Goal: Task Accomplishment & Management: Manage account settings

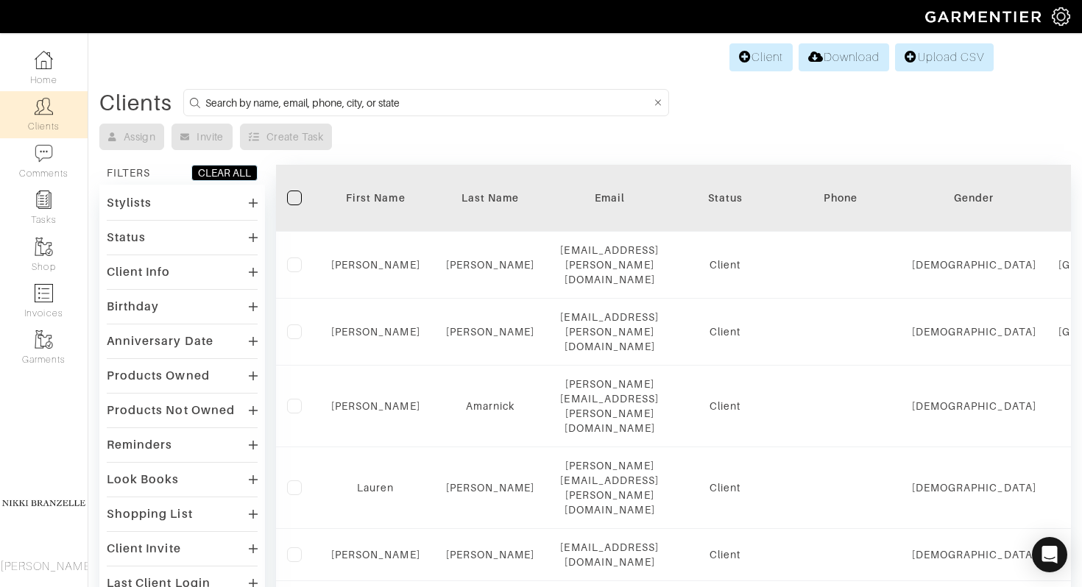
click at [594, 52] on div "Client Download Upload CSV" at bounding box center [585, 57] width 817 height 28
click at [534, 112] on form at bounding box center [426, 102] width 486 height 27
click at [523, 94] on input at bounding box center [428, 102] width 446 height 18
type input "[PERSON_NAME]"
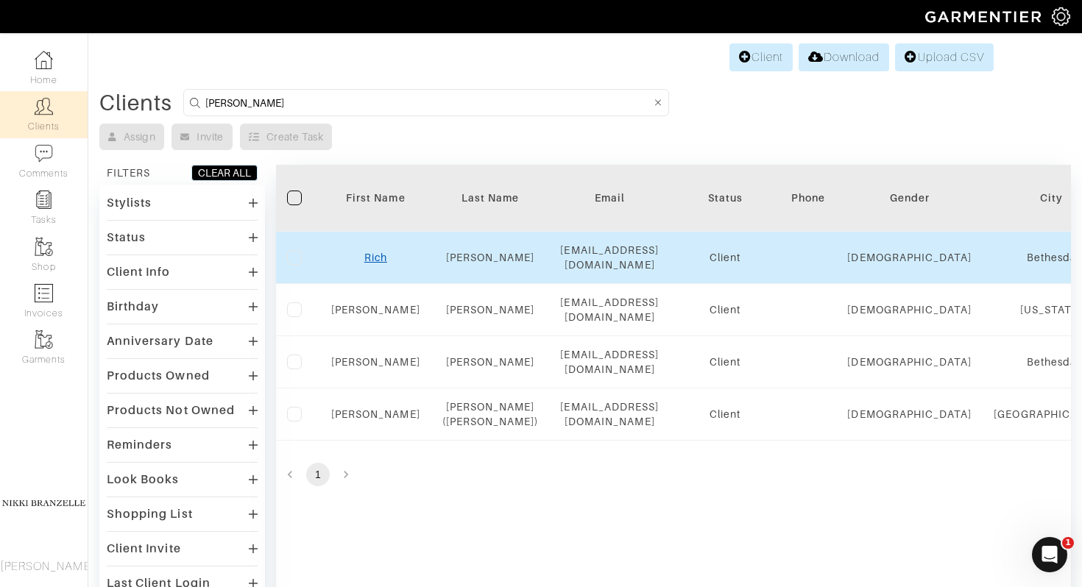
click at [369, 255] on link "Rich" at bounding box center [375, 258] width 23 height 12
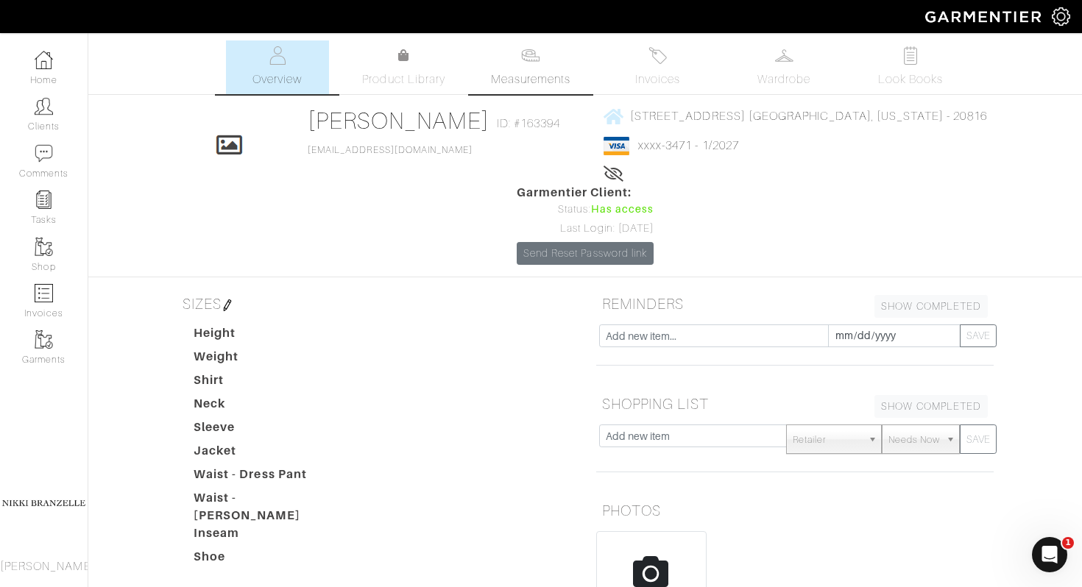
click at [567, 67] on link "Measurements" at bounding box center [531, 67] width 104 height 54
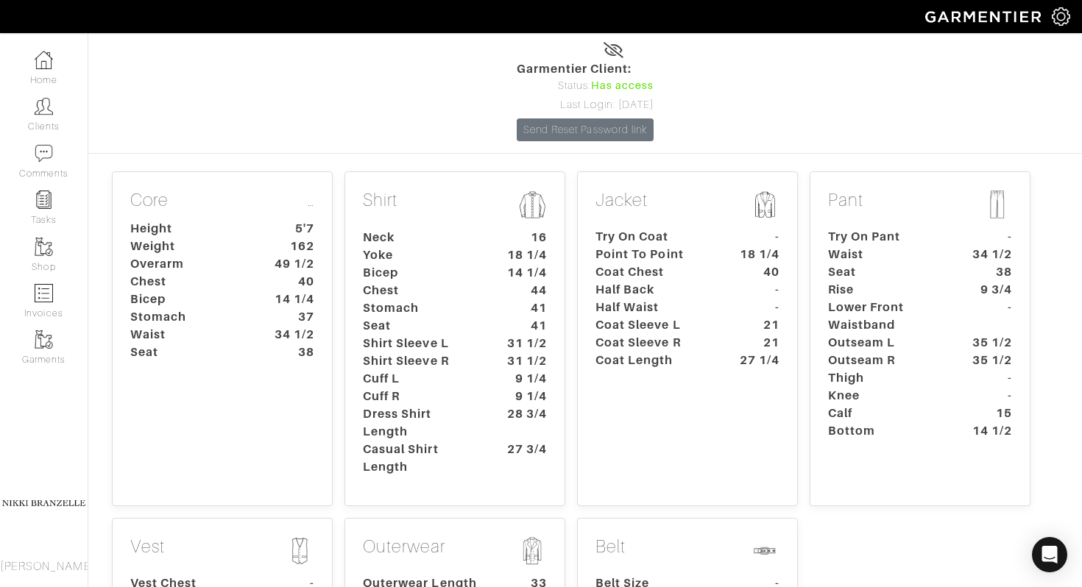
scroll to position [138, 0]
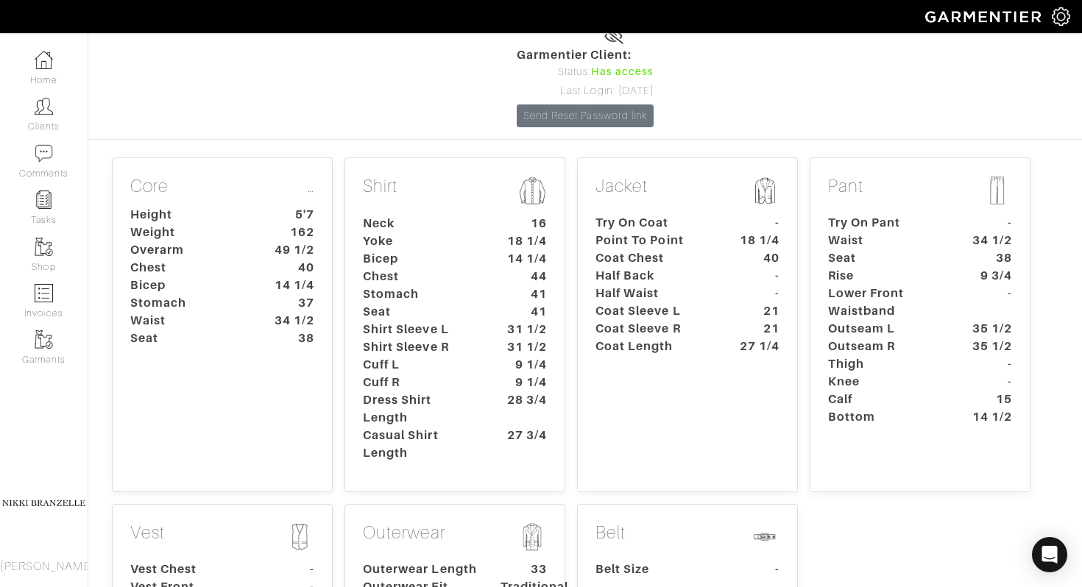
click at [912, 285] on dt "Lower Front Waistband" at bounding box center [886, 302] width 138 height 35
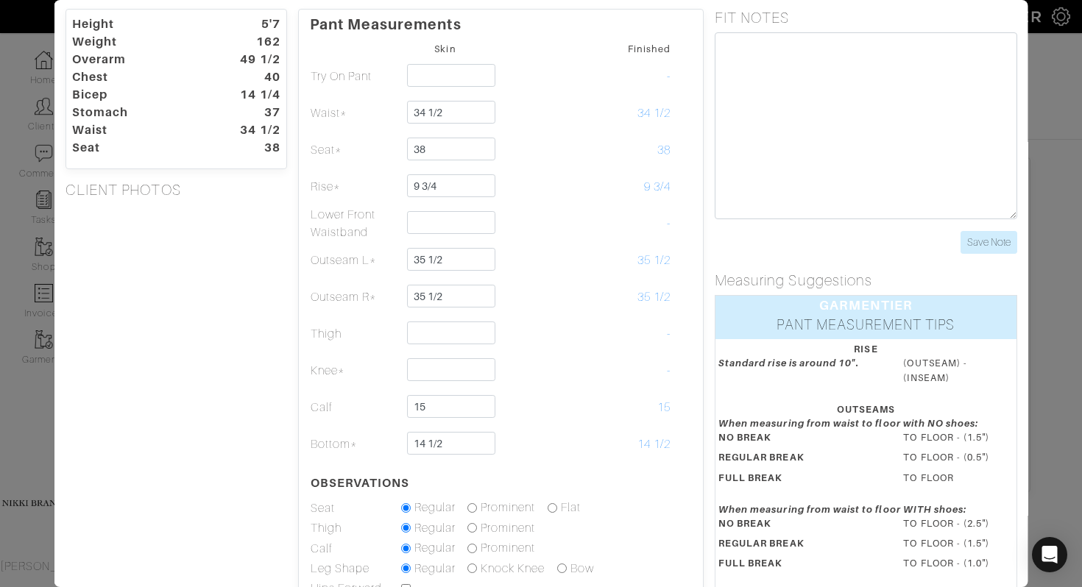
scroll to position [53, 0]
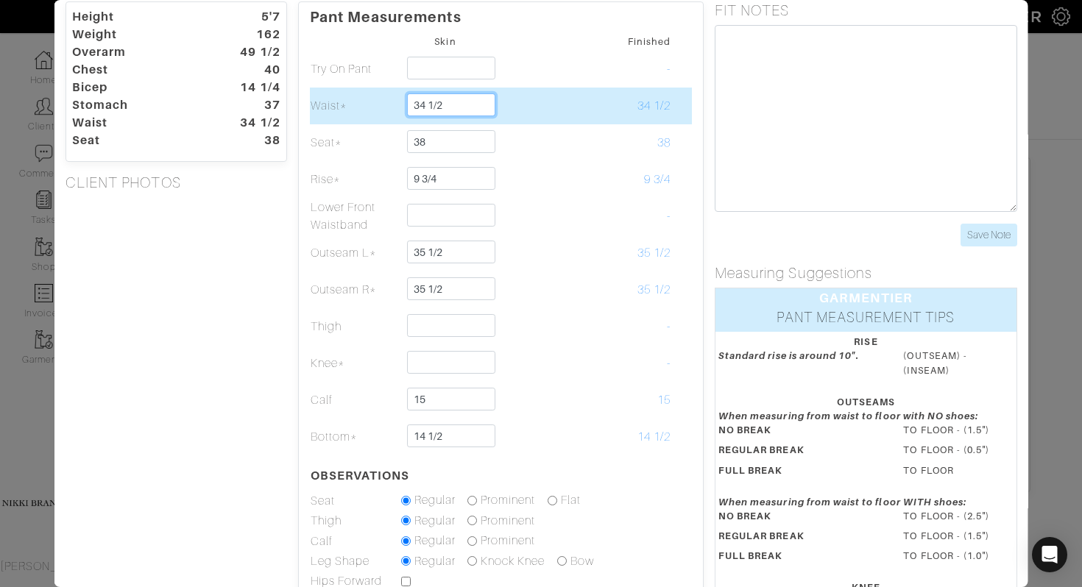
click at [439, 112] on input "34 1/2" at bounding box center [450, 104] width 89 height 23
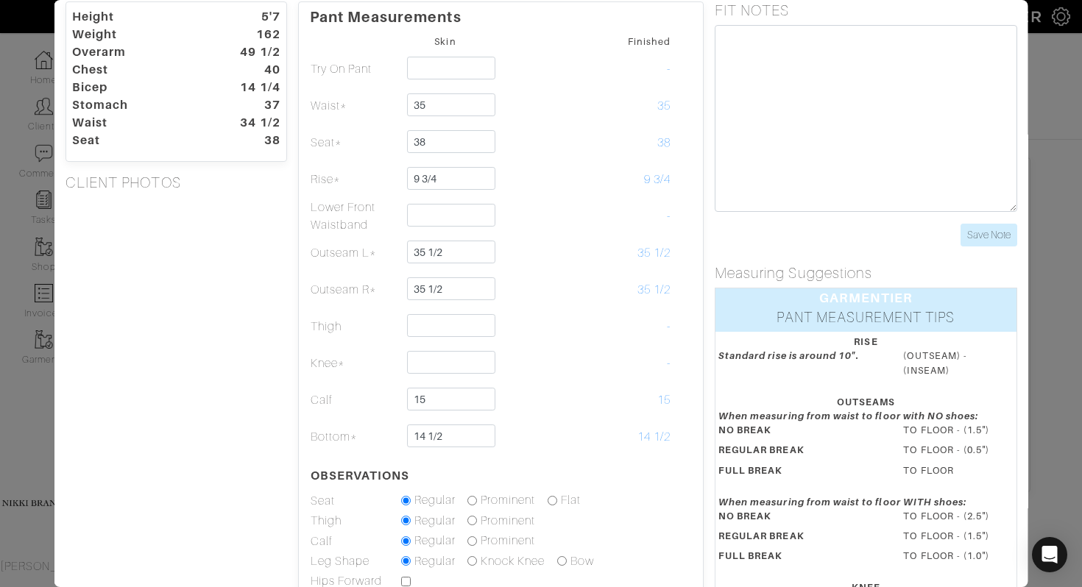
click at [216, 284] on div "Height 5'7 Weight 162 Overarm 49 1/2 Chest 40 Bicep 14 1/4 Stomach 37 Waist 34 …" at bounding box center [176, 383] width 244 height 765
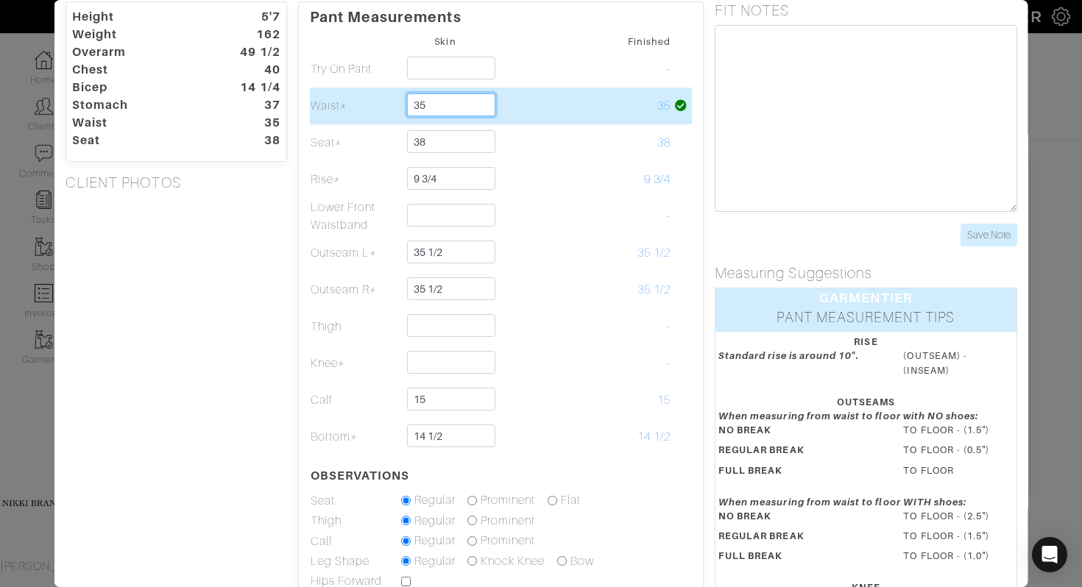
click at [449, 110] on input "35" at bounding box center [450, 104] width 89 height 23
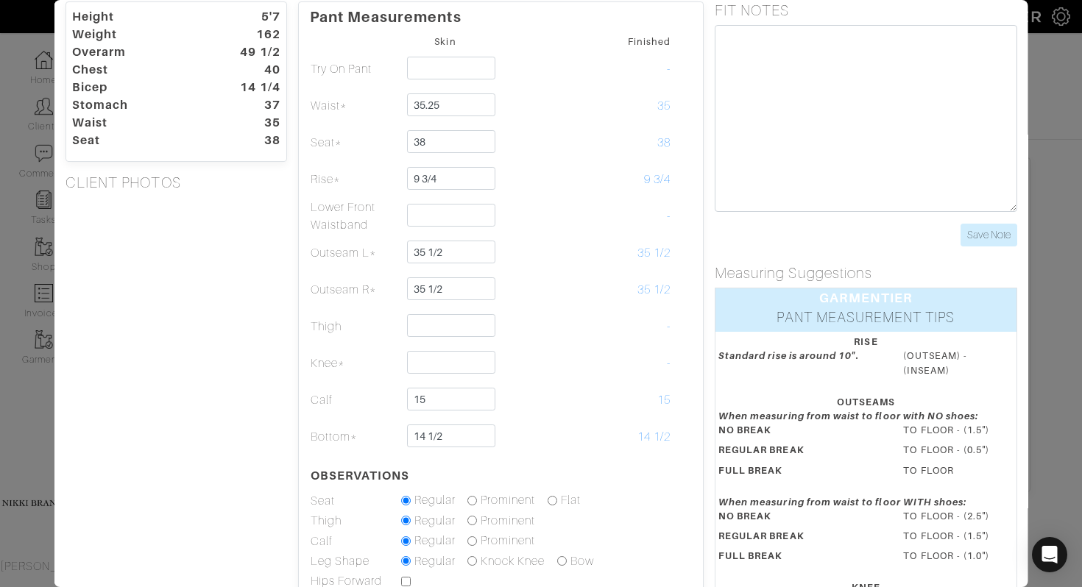
type input "35 1/4"
click at [195, 296] on div "Height 5'7 Weight 162 Overarm 49 1/2 Chest 40 Bicep 14 1/4 Stomach 37 Waist 35 …" at bounding box center [176, 383] width 244 height 765
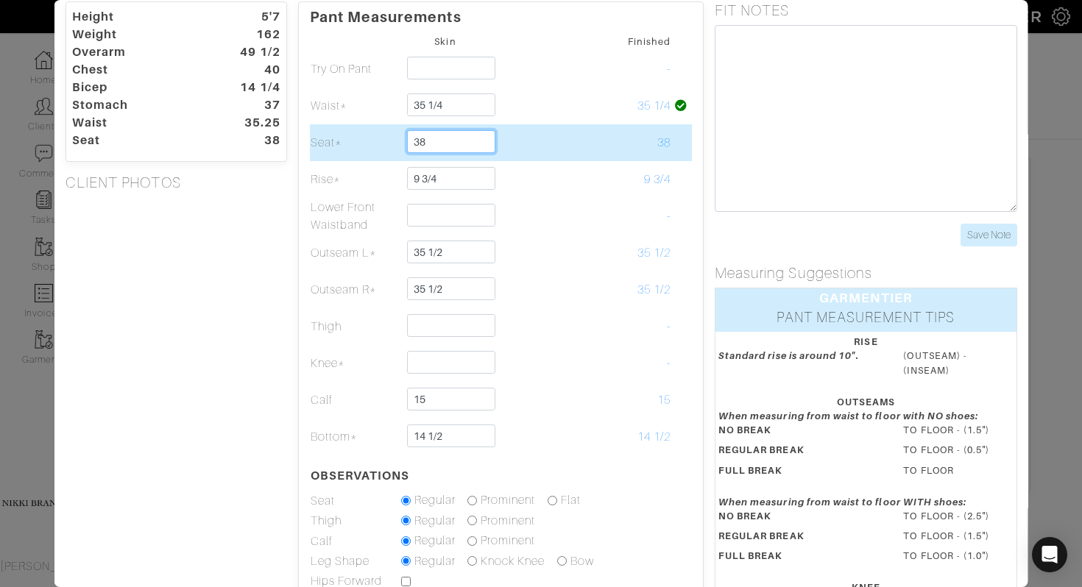
click at [431, 146] on input "38" at bounding box center [450, 141] width 89 height 23
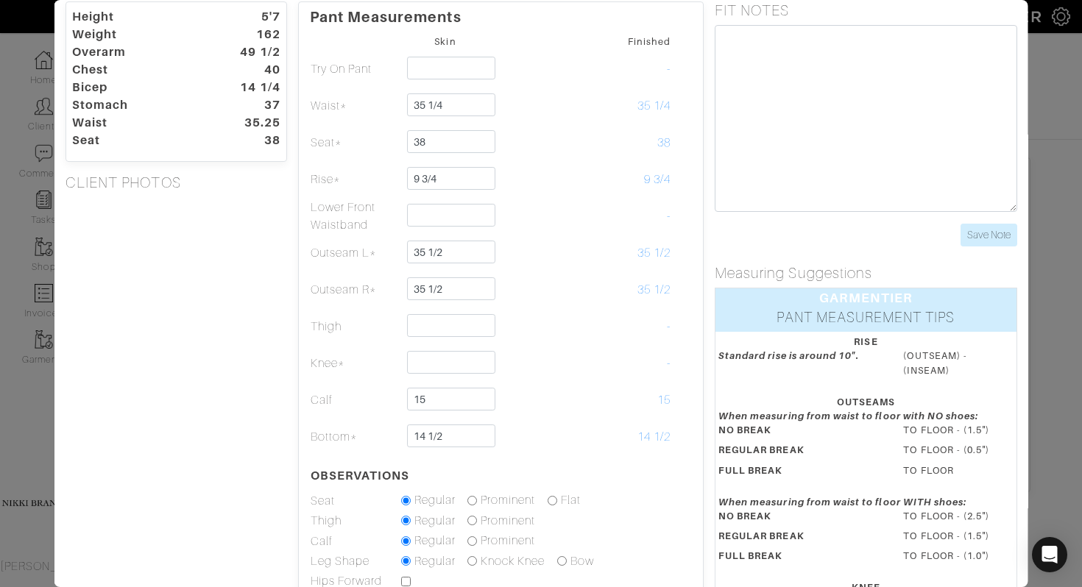
click at [208, 306] on div "Height 5'7 Weight 162 Overarm 49 1/2 Chest 40 Bicep 14 1/4 Stomach 37 Waist 35.…" at bounding box center [176, 383] width 244 height 765
click at [223, 315] on div "Height 5'7 Weight 162 Overarm 49 1/2 Chest 40 Bicep 14 1/4 Stomach 37 Waist 35.…" at bounding box center [176, 383] width 244 height 765
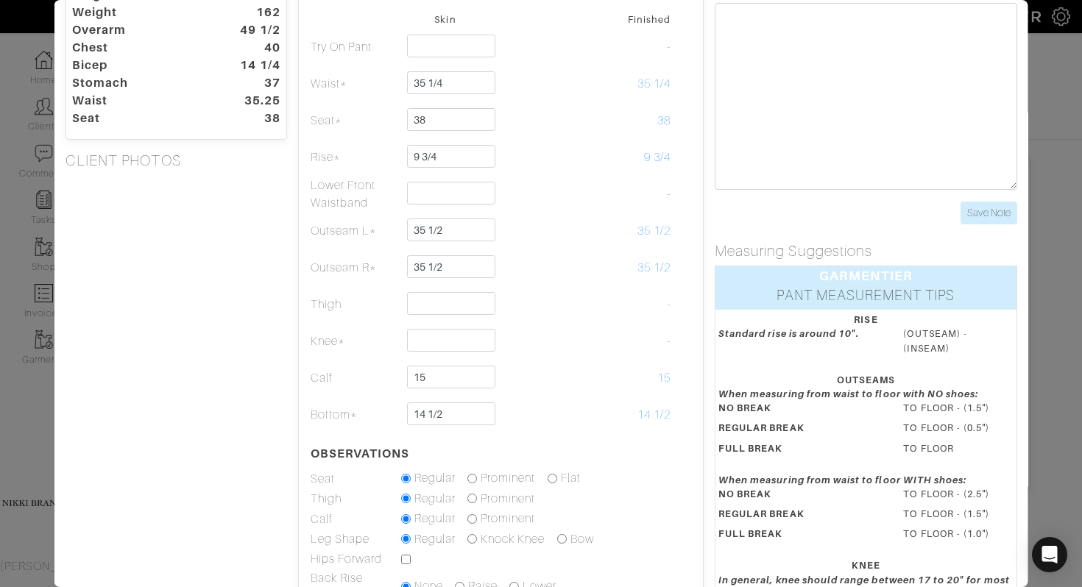
scroll to position [88, 0]
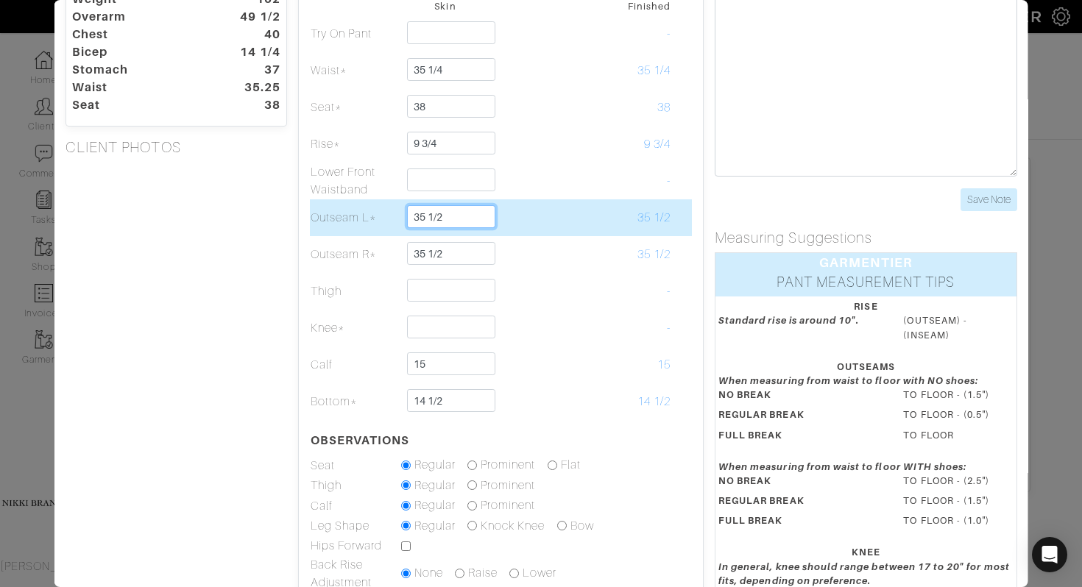
click at [483, 225] on input "35 1/2" at bounding box center [450, 216] width 89 height 23
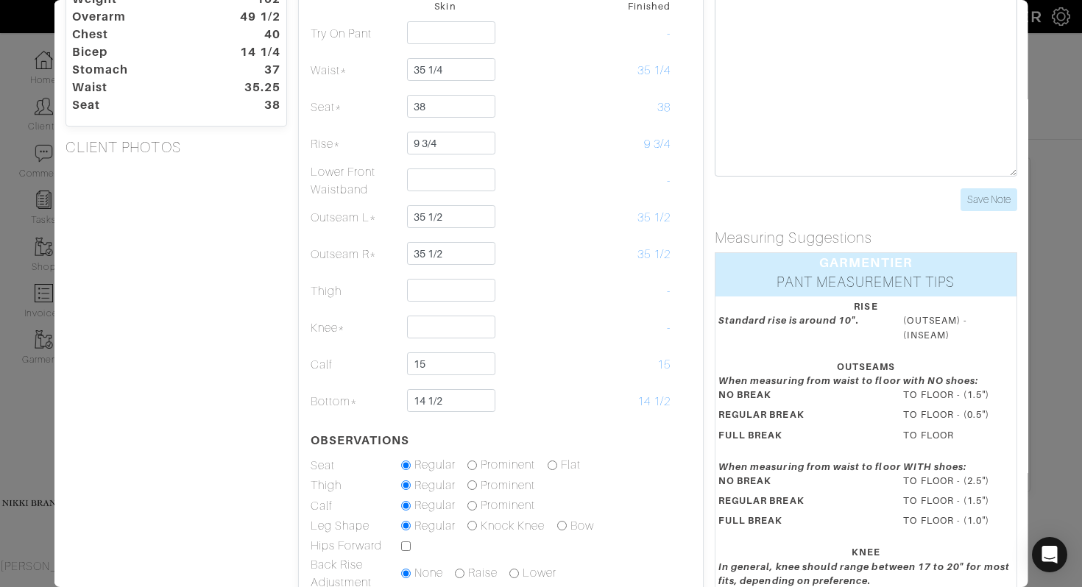
click at [232, 302] on div "Height 5'7 Weight 162 Overarm 49 1/2 Chest 40 Bicep 14 1/4 Stomach 37 Waist 35.…" at bounding box center [176, 348] width 244 height 765
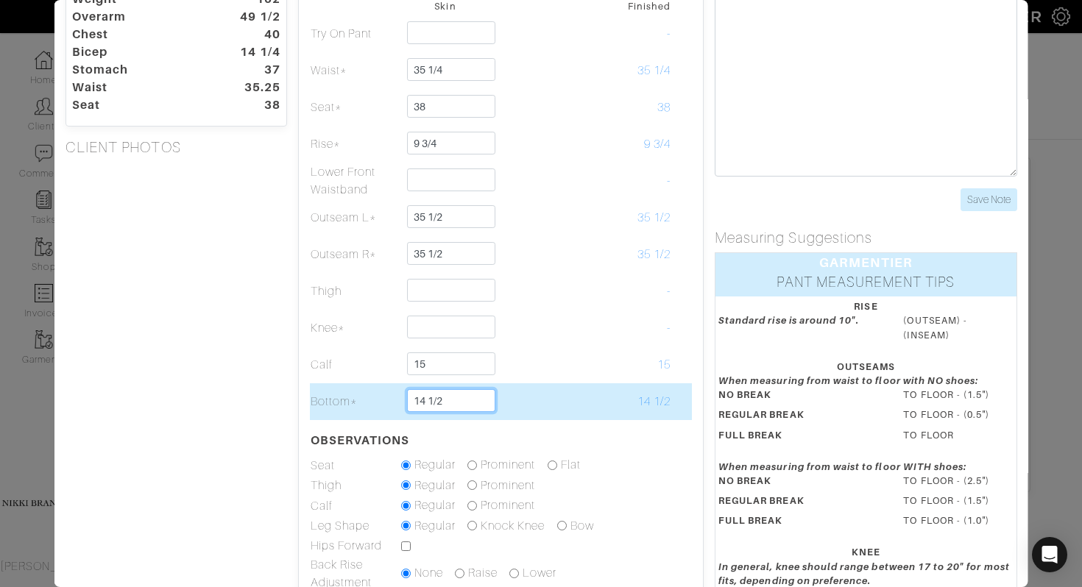
click at [469, 400] on input "14 1/2" at bounding box center [450, 400] width 89 height 23
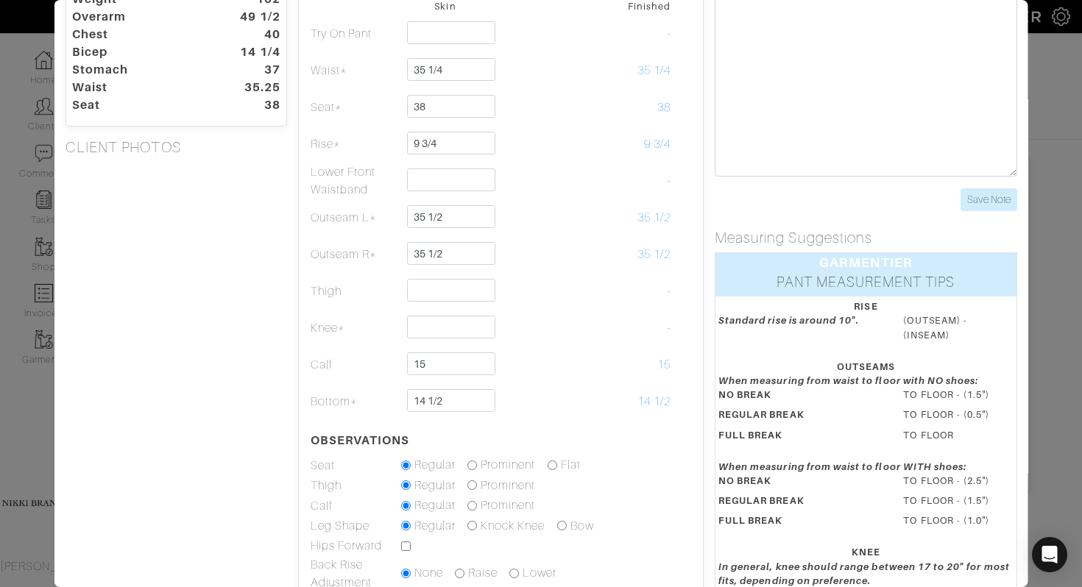
click at [106, 436] on div "Height 5'7 Weight 162 Overarm 49 1/2 Chest 40 Bicep 14 1/4 Stomach 37 Waist 35.…" at bounding box center [176, 348] width 244 height 765
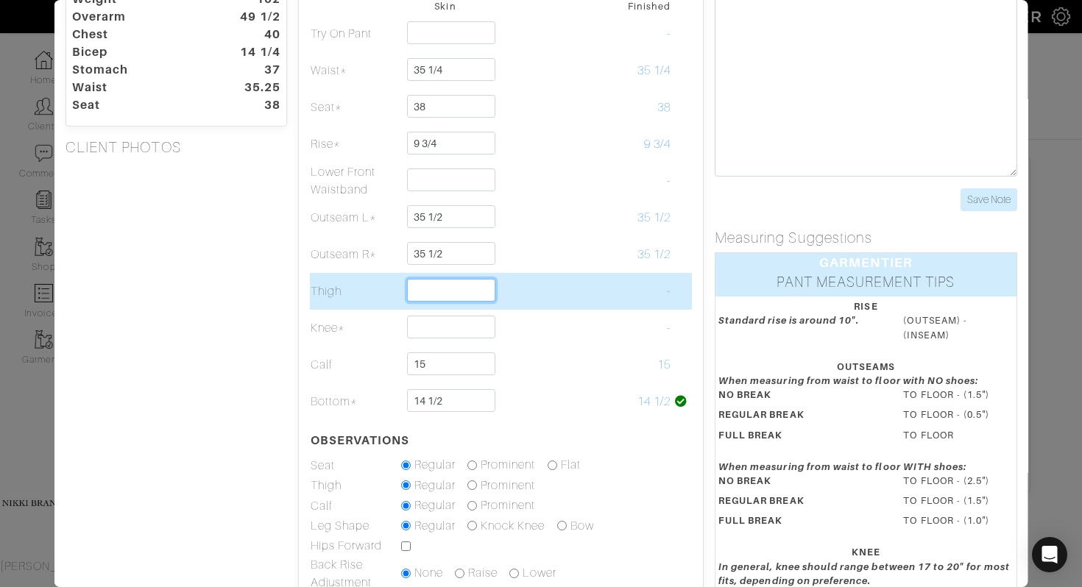
click at [412, 286] on input "text" at bounding box center [450, 290] width 89 height 23
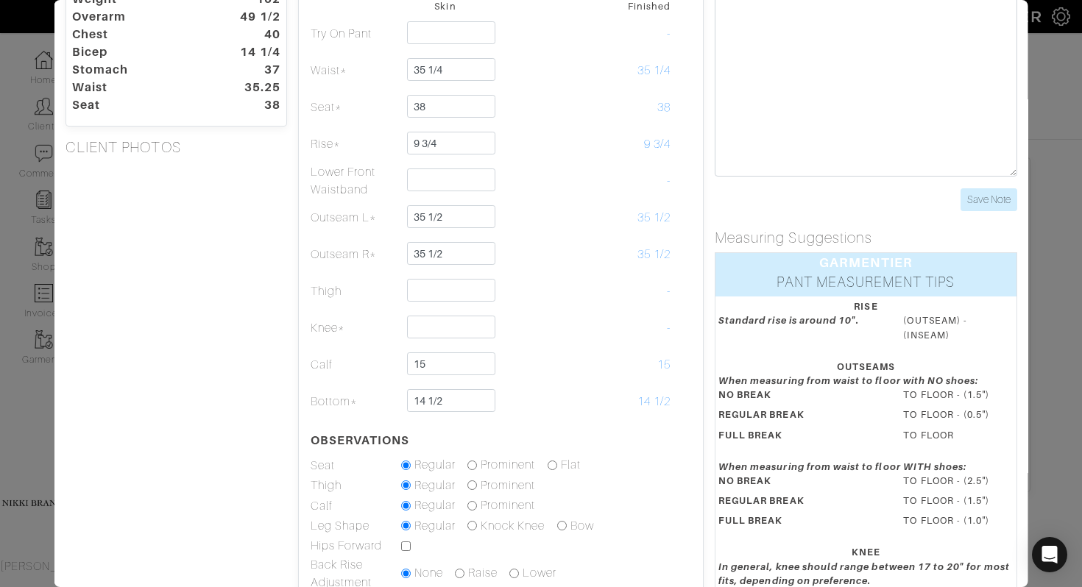
click at [126, 320] on div "Height 5'7 Weight 162 Overarm 49 1/2 Chest 40 Bicep 14 1/4 Stomach 37 Waist 35.…" at bounding box center [176, 348] width 244 height 765
click at [202, 387] on div "Height 5'7 Weight 162 Overarm 49 1/2 Chest 40 Bicep 14 1/4 Stomach 37 Waist 35.…" at bounding box center [176, 348] width 244 height 765
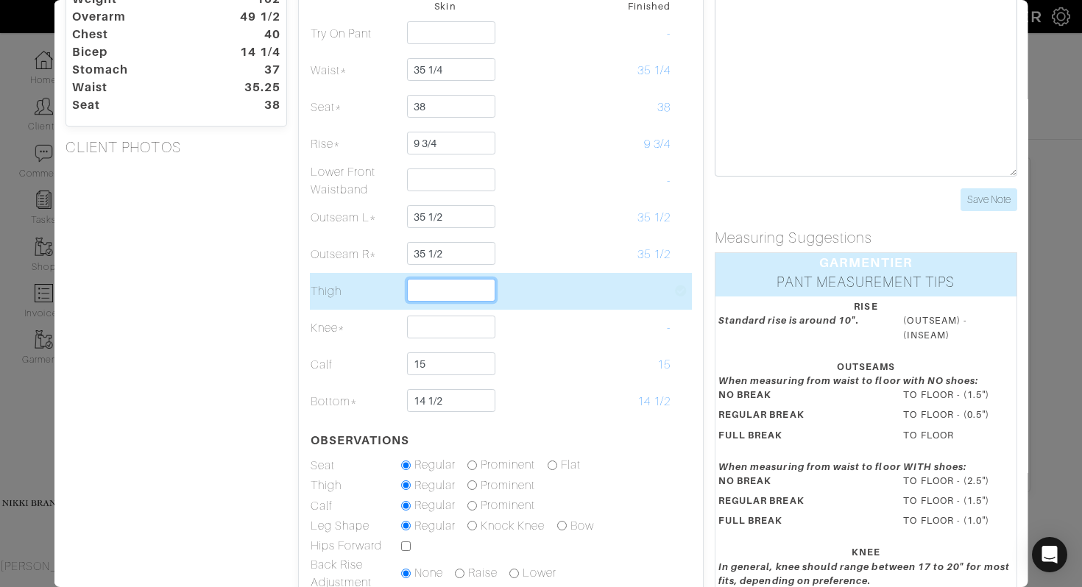
click at [444, 296] on input "text" at bounding box center [450, 290] width 89 height 23
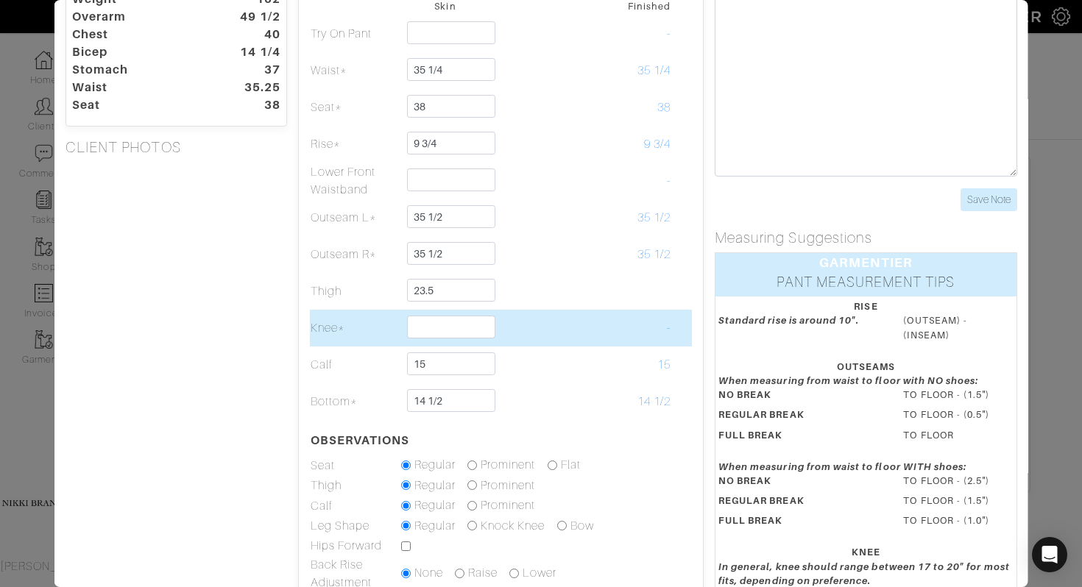
type input "23 1/2"
click at [309, 331] on td "Knee*" at bounding box center [354, 328] width 91 height 37
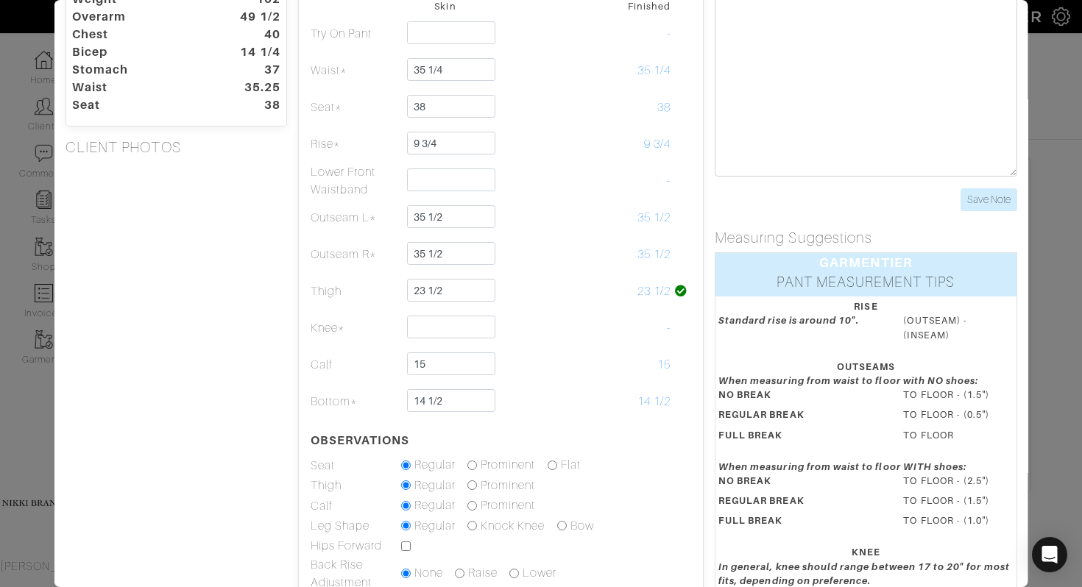
click at [216, 348] on div "Height 5'7 Weight 162 Overarm 49 1/2 Chest 40 Bicep 14 1/4 Stomach 37 Waist 35.…" at bounding box center [176, 348] width 244 height 765
click at [226, 314] on div "Height 5'7 Weight 162 Overarm 49 1/2 Chest 40 Bicep 14 1/4 Stomach 37 Waist 35.…" at bounding box center [176, 348] width 244 height 765
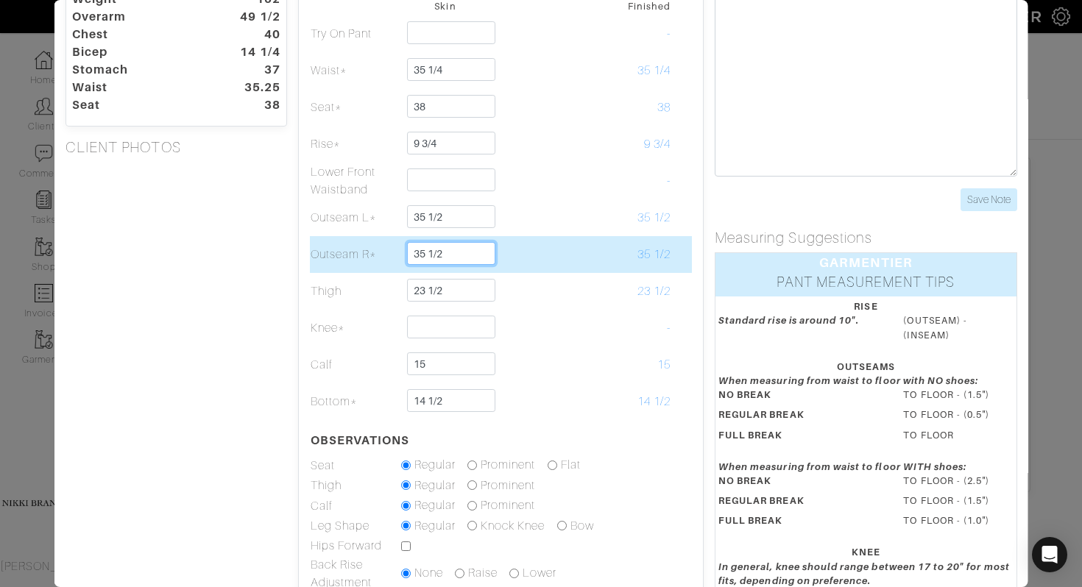
click at [450, 257] on input "35 1/2" at bounding box center [450, 253] width 89 height 23
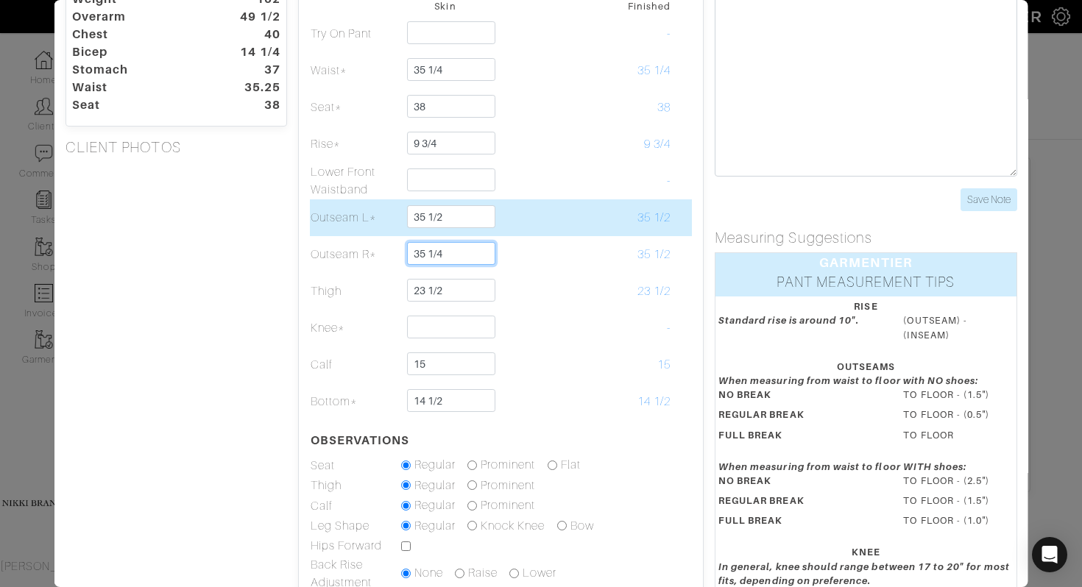
type input "35 1/4"
click at [453, 219] on input "35 1/2" at bounding box center [450, 216] width 89 height 23
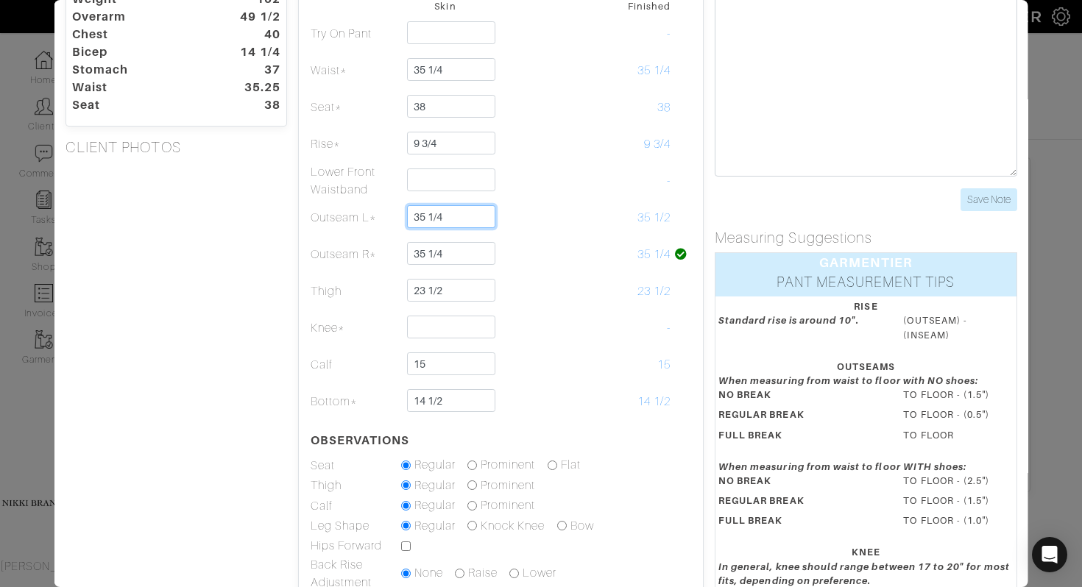
type input "35 1/4"
click at [239, 322] on div "Height 5'7 Weight 162 Overarm 49 1/2 Chest 40 Bicep 14 1/4 Stomach 37 Waist 35.…" at bounding box center [176, 348] width 244 height 765
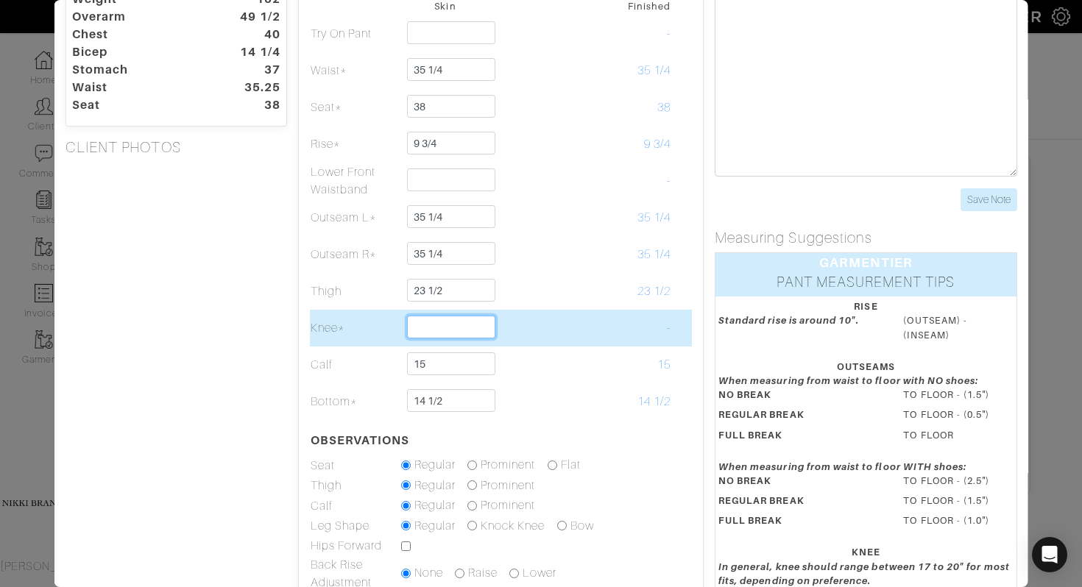
click at [472, 328] on input "text" at bounding box center [450, 327] width 89 height 23
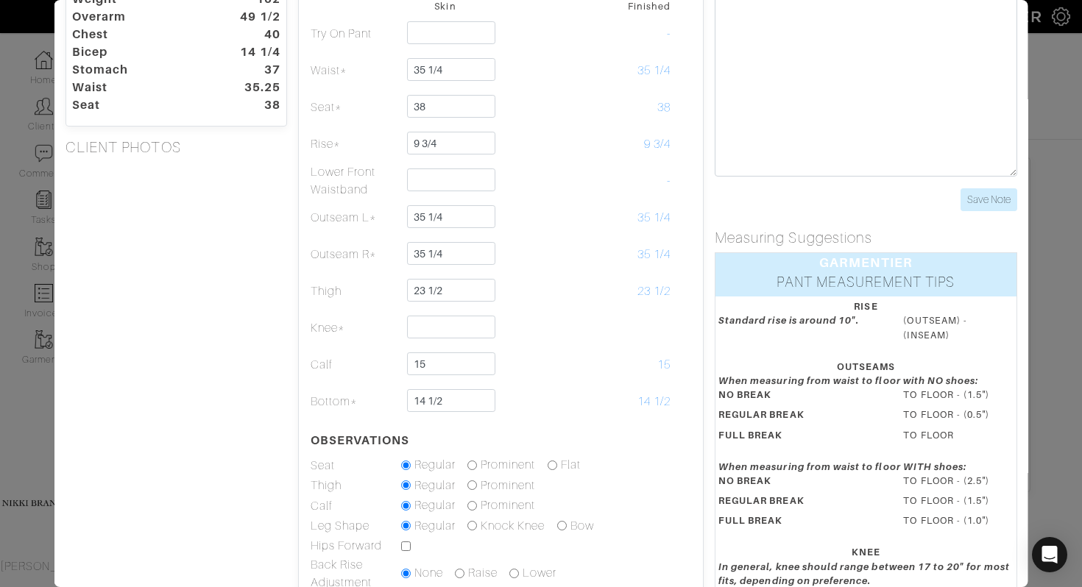
click at [214, 393] on div "Height 5'7 Weight 162 Overarm 49 1/2 Chest 40 Bicep 14 1/4 Stomach 37 Waist 35.…" at bounding box center [176, 348] width 244 height 765
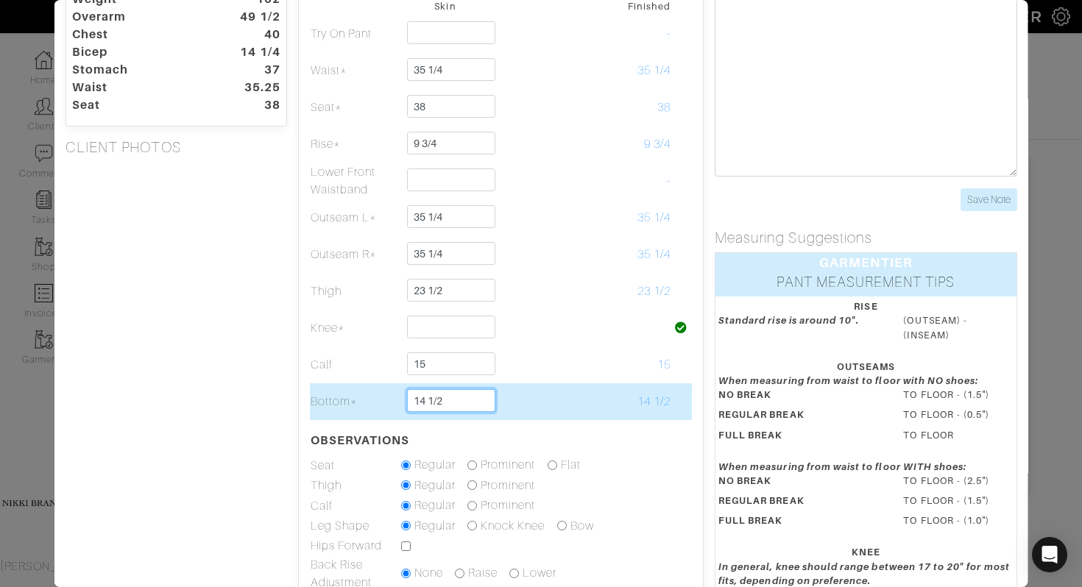
click at [458, 401] on input "14 1/2" at bounding box center [450, 400] width 89 height 23
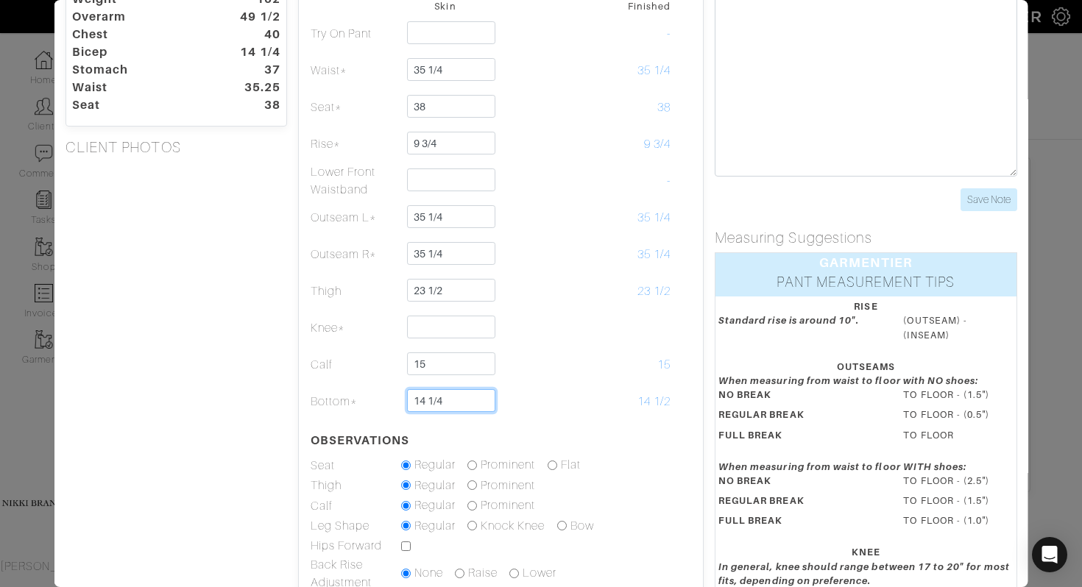
type input "14 1/4"
click at [211, 455] on div "Height 5'7 Weight 162 Overarm 49 1/2 Chest 40 Bicep 14 1/4 Stomach 37 Waist 35.…" at bounding box center [176, 348] width 244 height 765
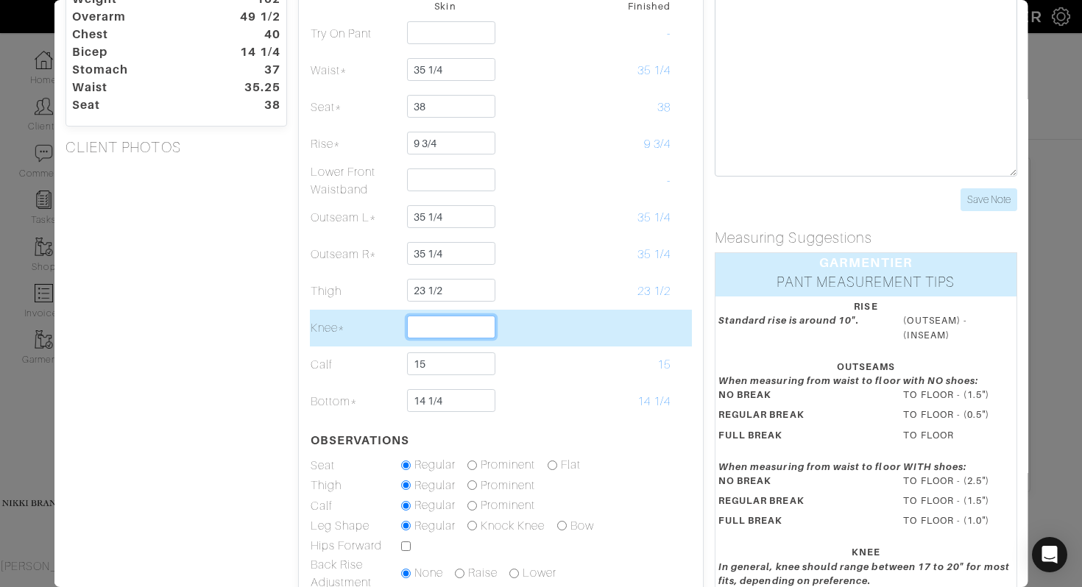
click at [477, 327] on input "text" at bounding box center [450, 327] width 89 height 23
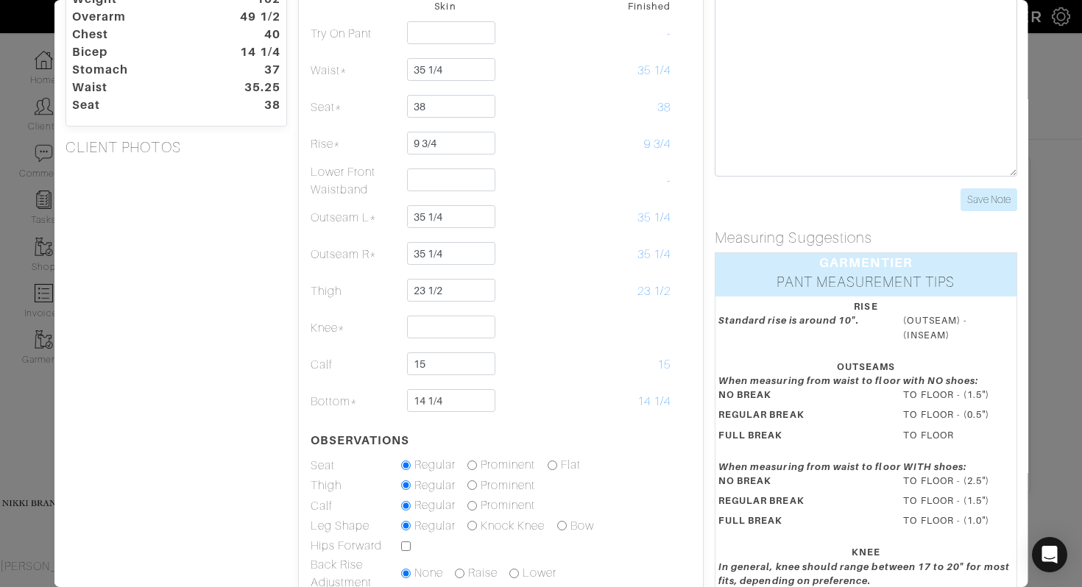
click at [185, 387] on div "Height 5'7 Weight 162 Overarm 49 1/2 Chest 40 Bicep 14 1/4 Stomach 37 Waist 35.…" at bounding box center [176, 348] width 244 height 765
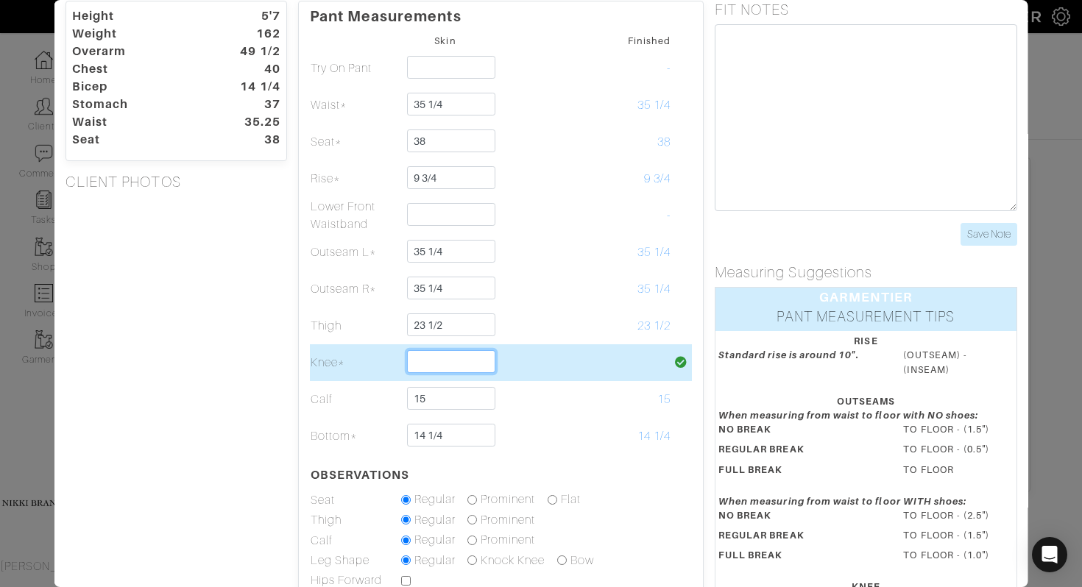
click at [450, 359] on input "text" at bounding box center [450, 361] width 89 height 23
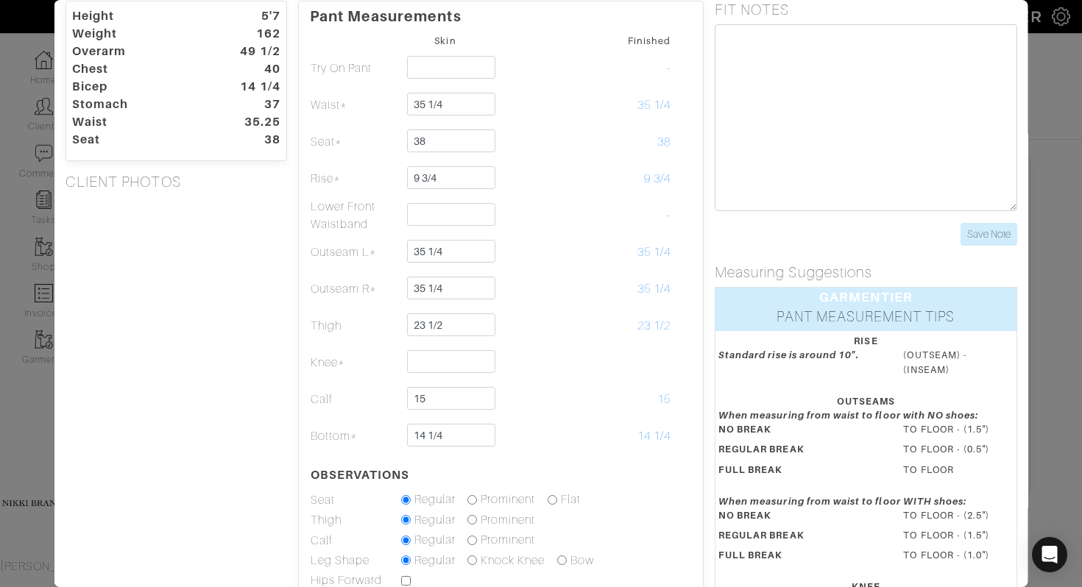
click at [216, 364] on div "Height 5'7 Weight 162 Overarm 49 1/2 Chest 40 Bicep 14 1/4 Stomach 37 Waist 35.…" at bounding box center [176, 383] width 244 height 765
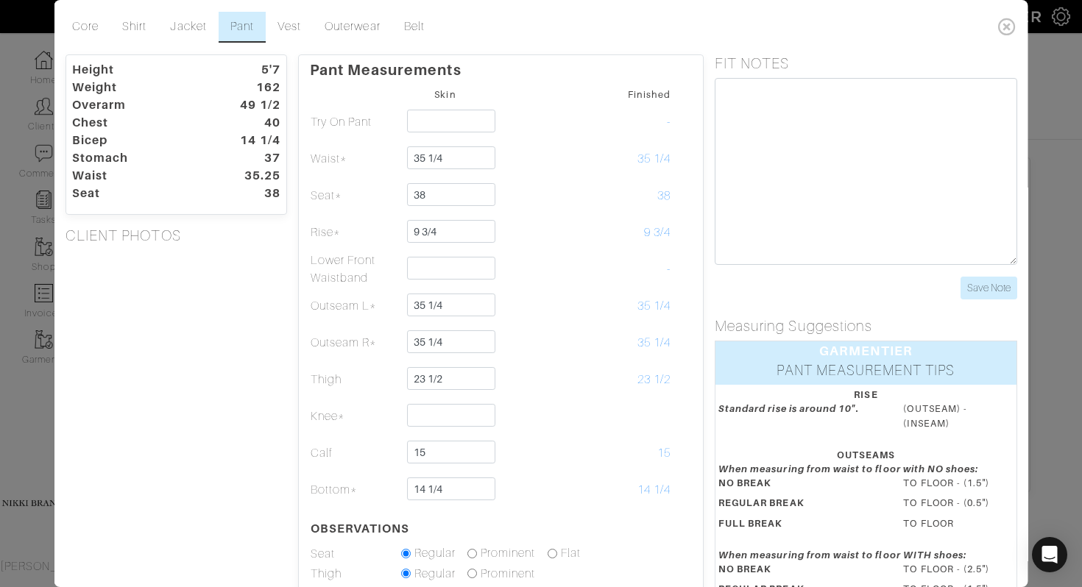
click at [214, 325] on div "Height 5'7 Weight 162 Overarm 49 1/2 Chest 40 Bicep 14 1/4 Stomach 37 Waist 35.…" at bounding box center [176, 436] width 244 height 765
click at [194, 29] on link "Jacket" at bounding box center [188, 27] width 60 height 31
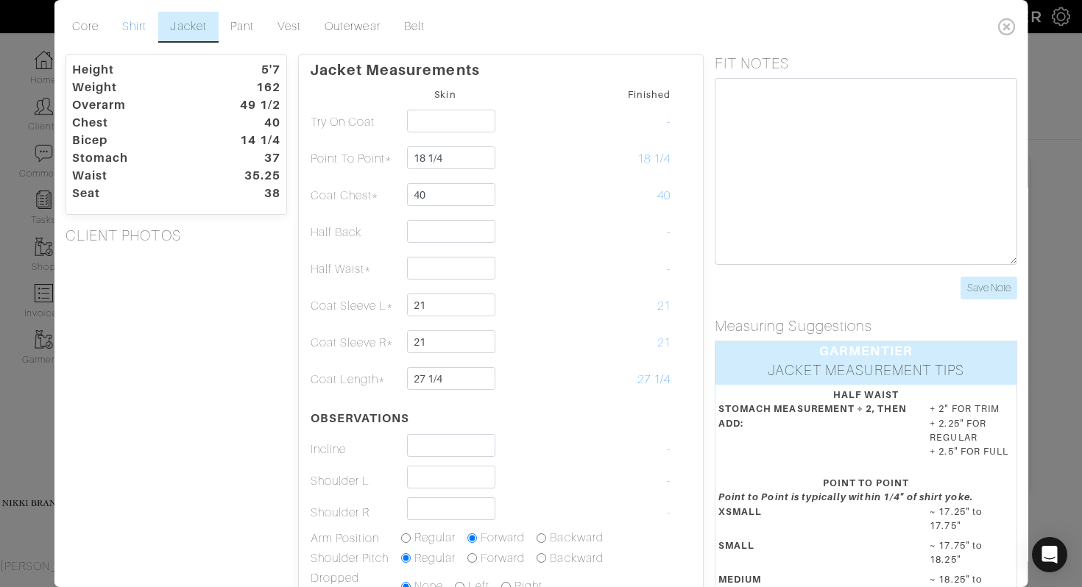
click at [143, 24] on link "Shirt" at bounding box center [134, 27] width 48 height 31
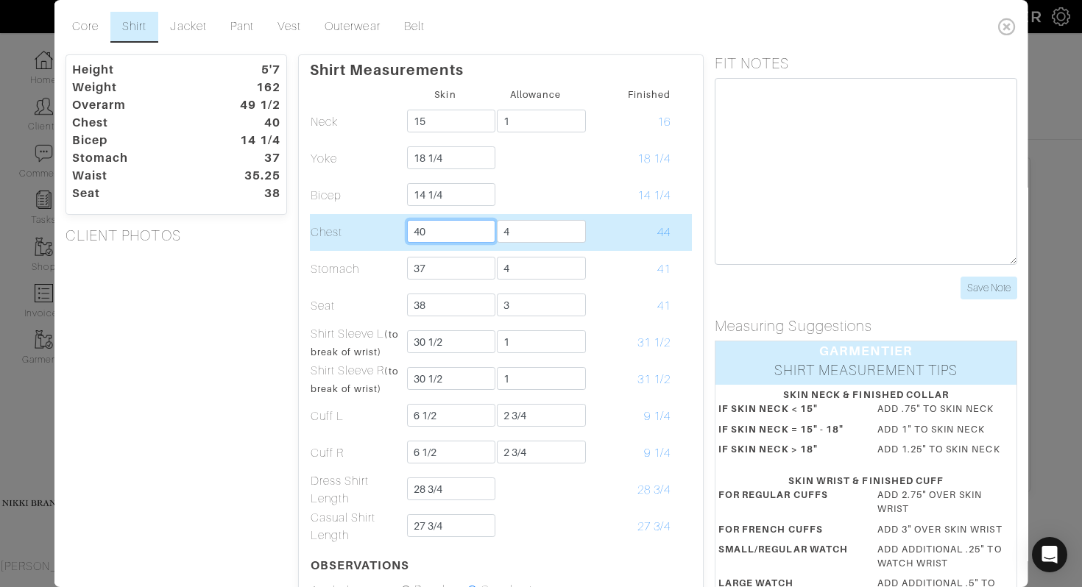
click at [457, 225] on input "40" at bounding box center [450, 231] width 89 height 23
click at [450, 230] on input "40" at bounding box center [450, 231] width 89 height 23
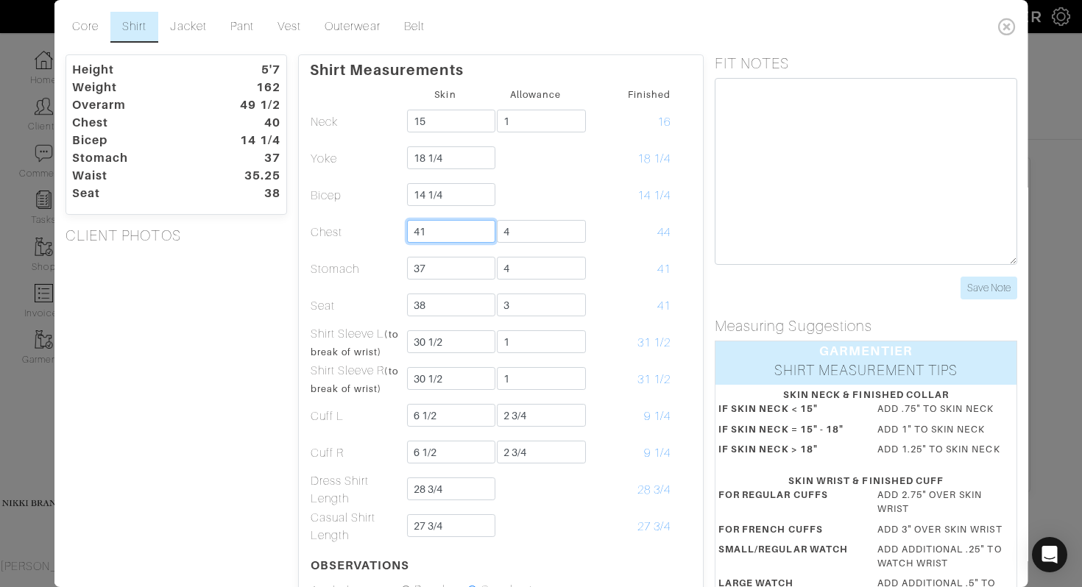
type input "41"
click at [258, 410] on div "Height 5'7 Weight 162 Overarm 49 1/2 Chest 40 Bicep 14 1/4 Stomach 37 Waist 35.…" at bounding box center [176, 482] width 244 height 856
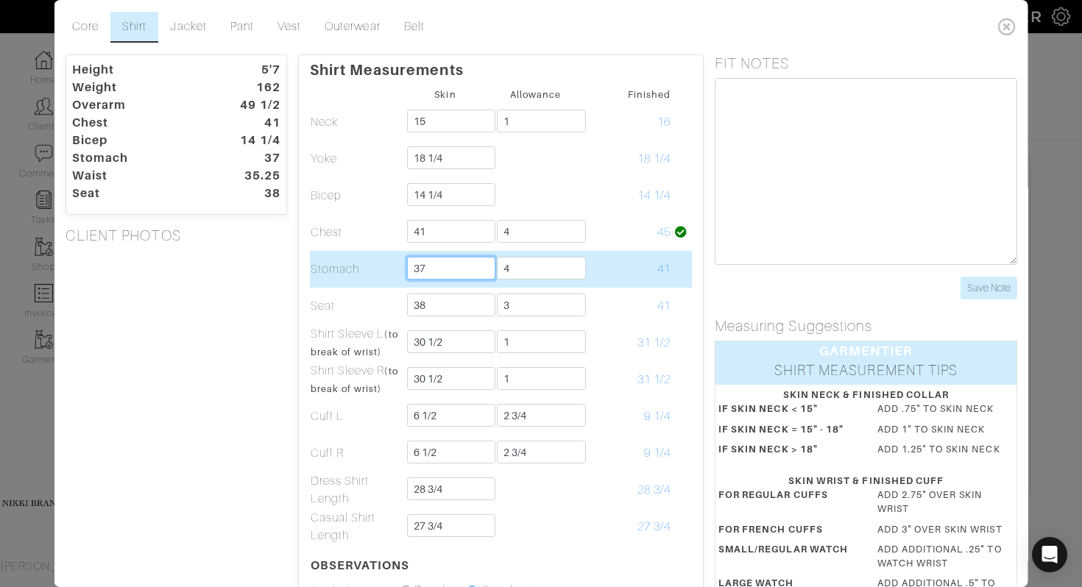
click at [456, 271] on input "37" at bounding box center [450, 268] width 89 height 23
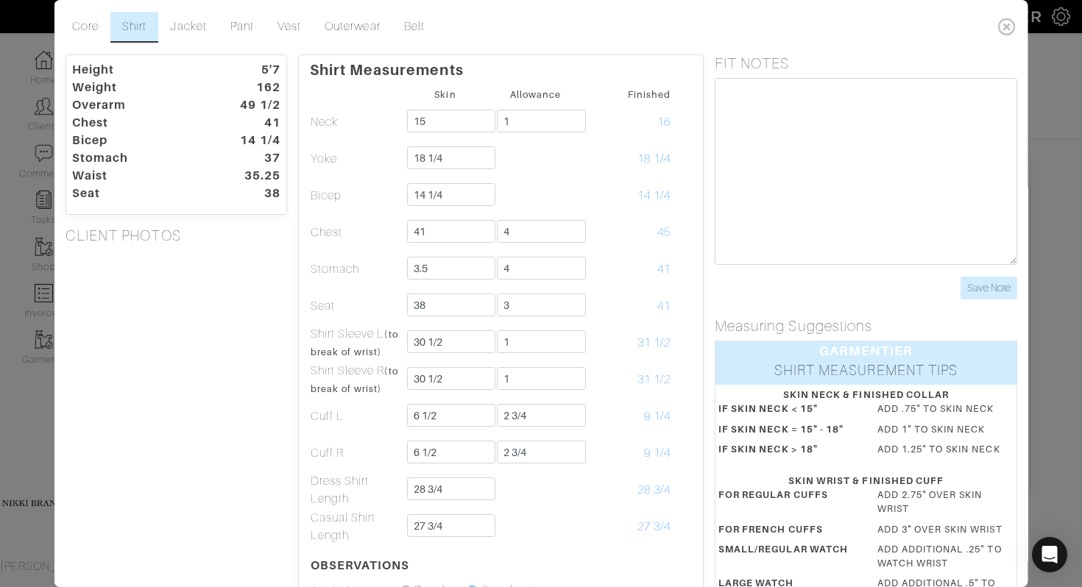
type input "3 1/2"
click at [255, 339] on div "Height 5'7 Weight 162 Overarm 49 1/2 Chest 41 Bicep 14 1/4 Stomach 37 Waist 35.…" at bounding box center [176, 482] width 244 height 856
click at [160, 383] on div "Height 5'7 Weight 162 Overarm 49 1/2 Chest 41 Bicep 14 1/4 Stomach 3.5 Waist 35…" at bounding box center [176, 482] width 244 height 856
click at [199, 30] on link "Jacket" at bounding box center [188, 27] width 60 height 31
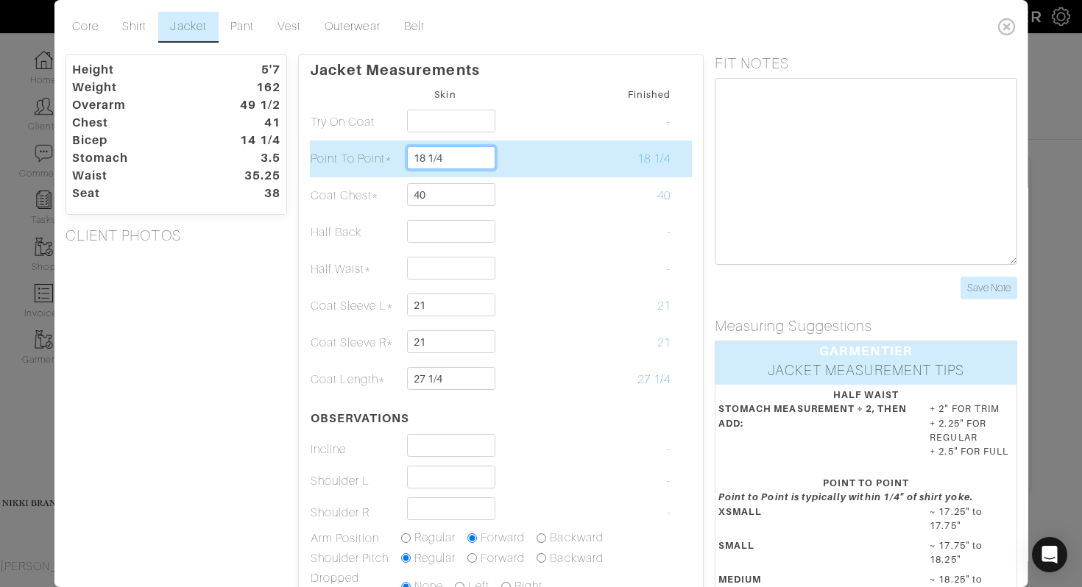
click at [423, 161] on input "18 1/4" at bounding box center [450, 157] width 89 height 23
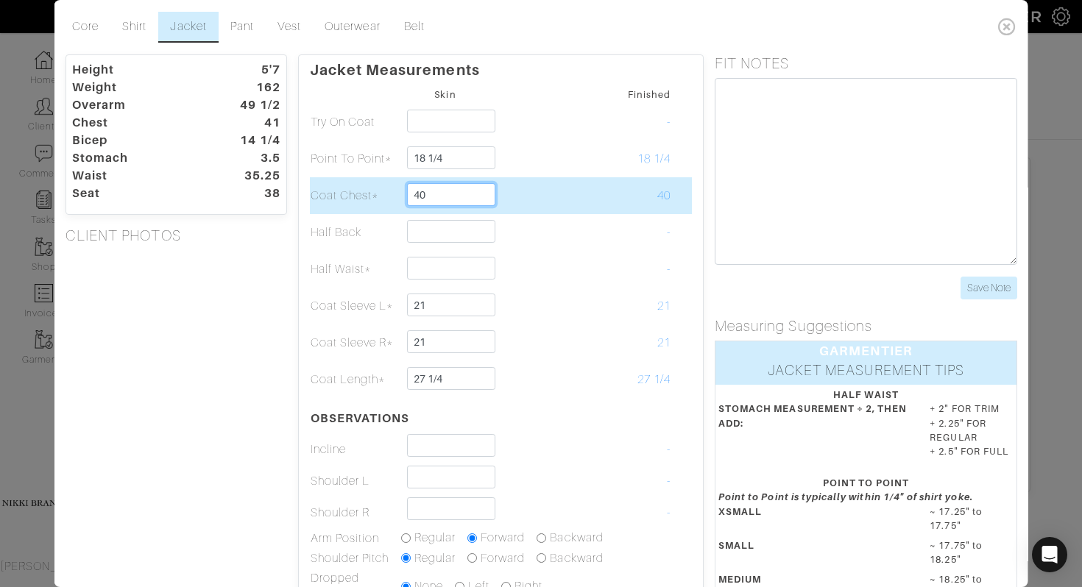
click at [443, 191] on input "40" at bounding box center [450, 194] width 89 height 23
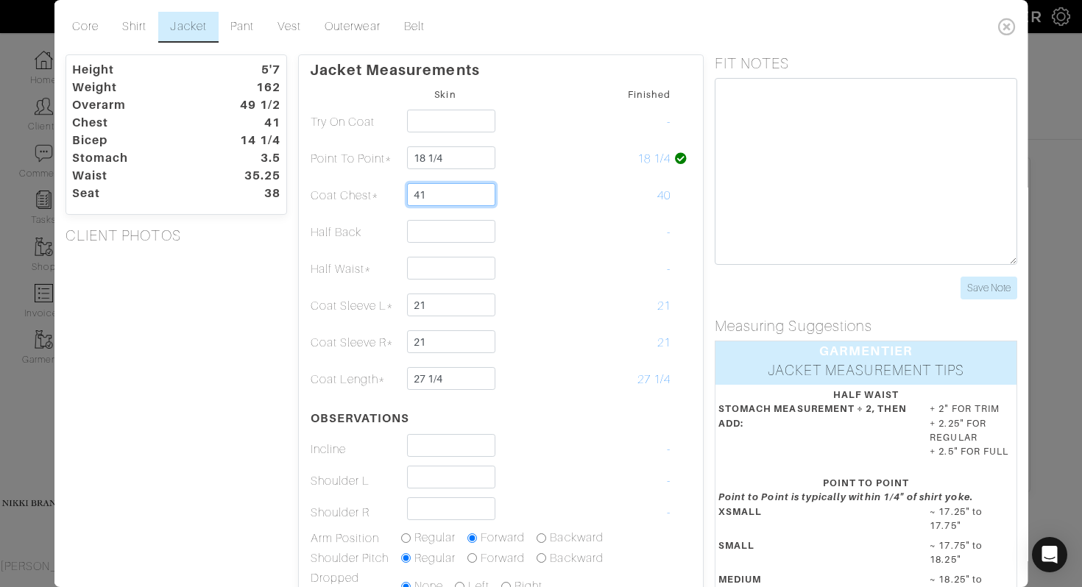
type input "41"
click at [221, 314] on div "Height 5'7 Weight 162 Overarm 49 1/2 Chest 41 Bicep 14 1/4 Stomach 3.5 Waist 35…" at bounding box center [176, 468] width 244 height 828
click at [249, 420] on div "Height 5'7 Weight 162 Overarm 49 1/2 Chest 41 Bicep 14 1/4 Stomach 3.5 Waist 35…" at bounding box center [176, 468] width 244 height 828
click at [248, 318] on div "Height 5'7 Weight 162 Overarm 49 1/2 Chest 41 Bicep 14 1/4 Stomach 3.5 Waist 35…" at bounding box center [176, 468] width 244 height 828
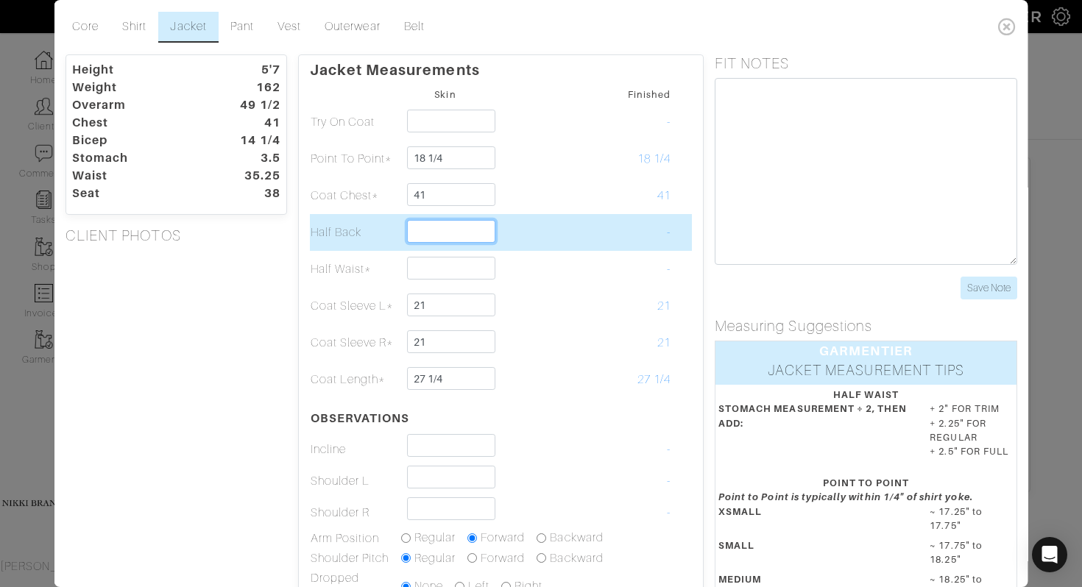
click at [471, 233] on input "text" at bounding box center [450, 231] width 89 height 23
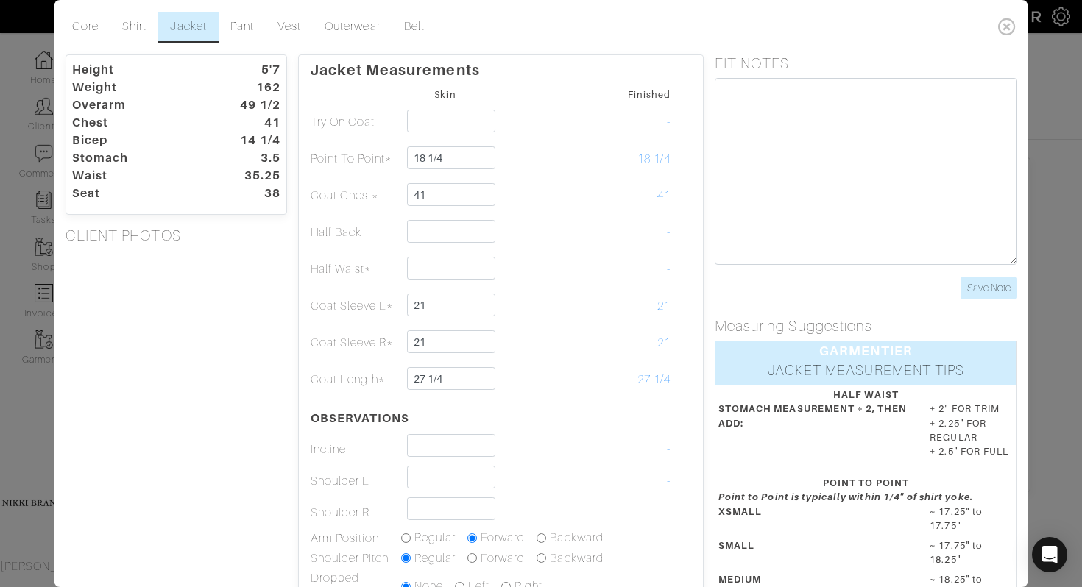
click at [227, 403] on div "Height 5'7 Weight 162 Overarm 49 1/2 Chest 41 Bicep 14 1/4 Stomach 3.5 Waist 35…" at bounding box center [176, 468] width 244 height 828
click at [248, 344] on div "Height 5'7 Weight 162 Overarm 49 1/2 Chest 41 Bicep 14 1/4 Stomach 3.5 Waist 35…" at bounding box center [176, 468] width 244 height 828
click at [78, 26] on link "Core" at bounding box center [85, 27] width 50 height 31
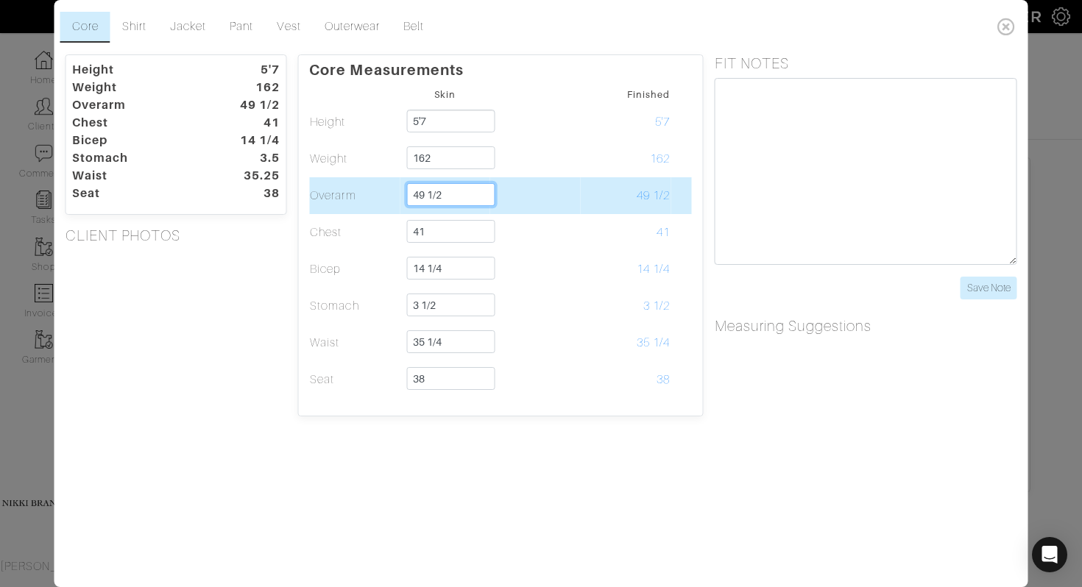
click at [479, 198] on input "49 1/2" at bounding box center [450, 194] width 89 height 23
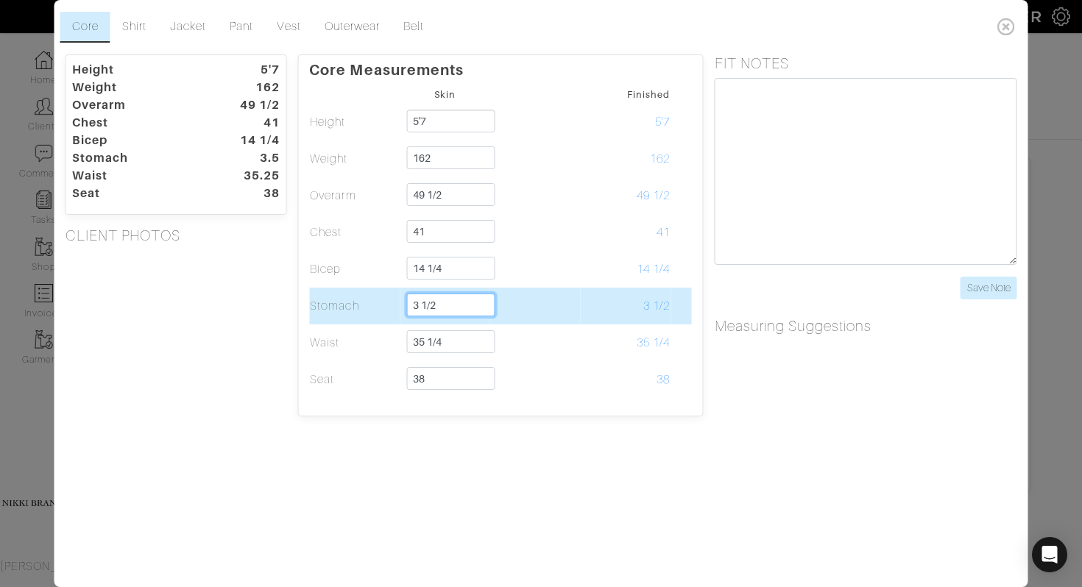
click at [417, 301] on input "3 1/2" at bounding box center [450, 305] width 89 height 23
click at [471, 309] on input "38 1/2" at bounding box center [450, 305] width 89 height 23
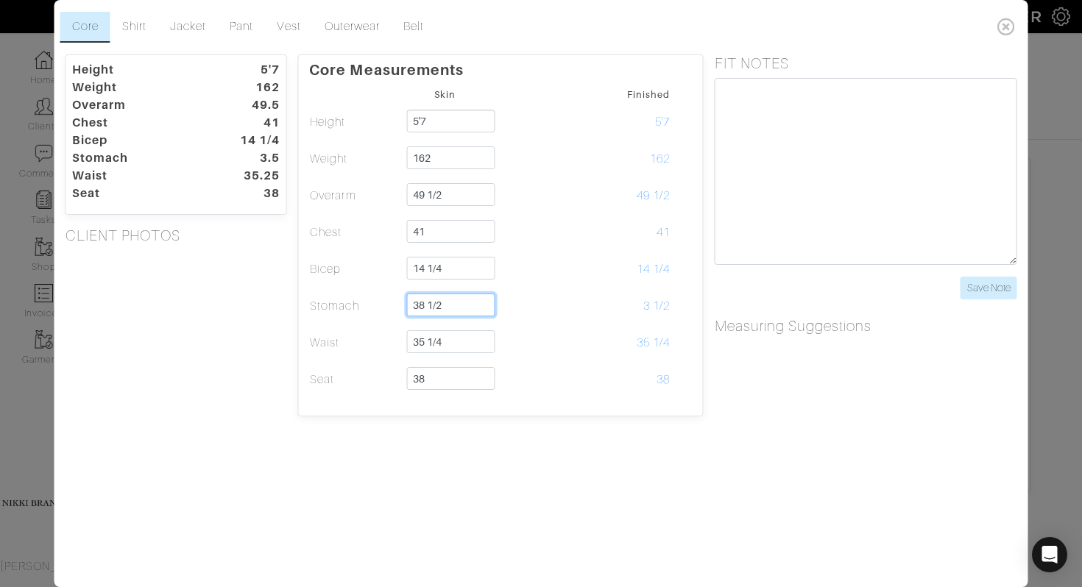
type input "38 1/2"
click at [194, 368] on div "Height 5'7 Weight 162 Overarm 49.5 Chest 41 Bicep 14 1/4 Stomach 3.5 Waist 35.2…" at bounding box center [176, 235] width 244 height 362
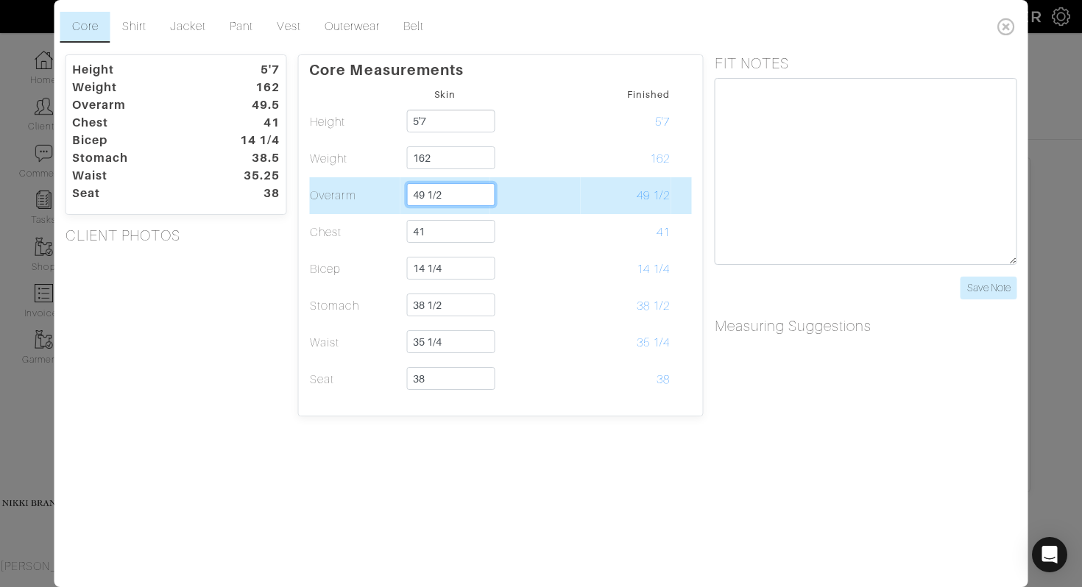
click at [422, 193] on input "49 1/2" at bounding box center [450, 194] width 89 height 23
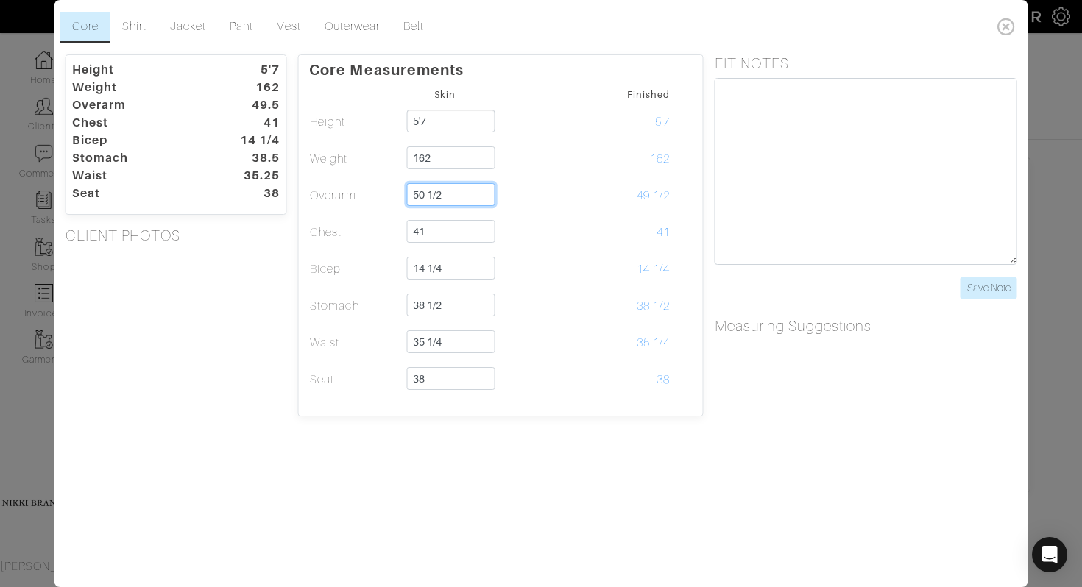
type input "50 1/2"
click at [251, 319] on div "Height 5'7 Weight 162 Overarm 49.5 Chest 41 Bicep 14 1/4 Stomach 38.5 Waist 35.…" at bounding box center [176, 235] width 244 height 362
click at [255, 355] on div "Height 5'7 Weight 162 Overarm 50.5 Chest 41 Bicep 14 1/4 Stomach 38.5 Waist 35.…" at bounding box center [176, 235] width 244 height 362
click at [210, 373] on div "Height 5'7 Weight 162 Overarm 50.5 Chest 41 Bicep 14 1/4 Stomach 38.5 Waist 35.…" at bounding box center [176, 235] width 244 height 362
click at [1005, 32] on icon at bounding box center [1006, 26] width 30 height 29
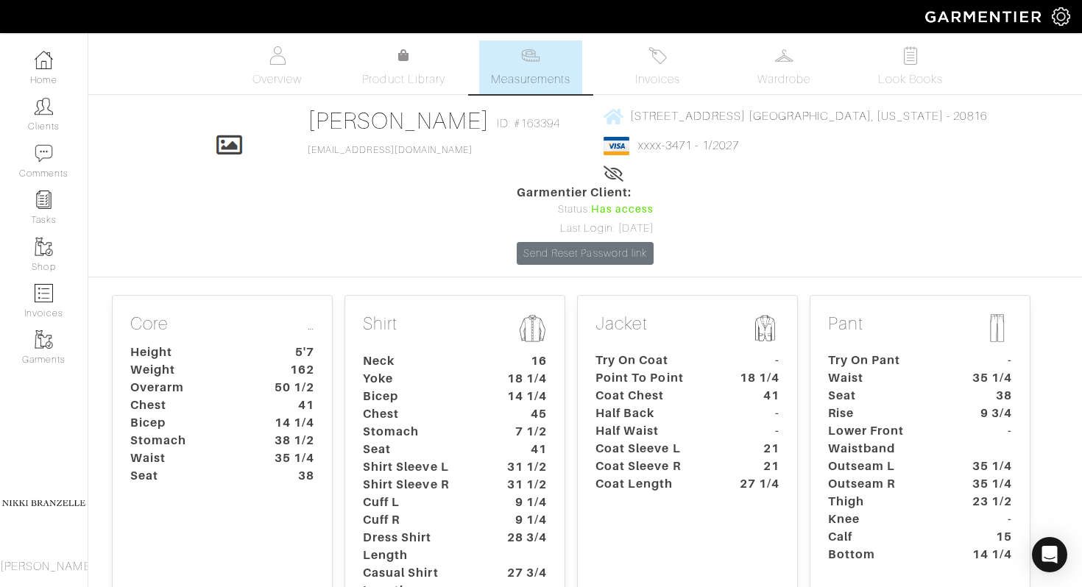
click at [751, 192] on div "Rich Dyer Measurements Overview Measurements Product Library Invoices Wardrobe …" at bounding box center [541, 589] width 1082 height 1098
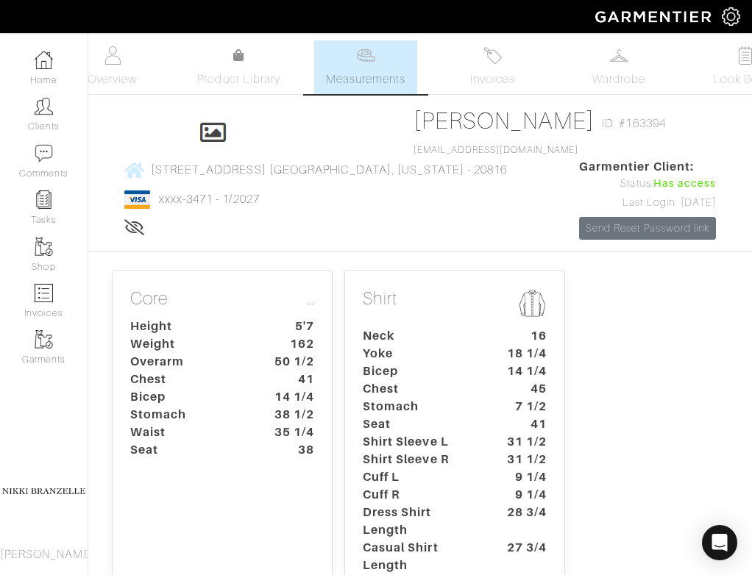
click at [240, 239] on div "Click To Edit Rich Dyer ID: #163394 rdyer@eab.com 5406 Albemarle St Bethesda, M…" at bounding box center [420, 173] width 664 height 133
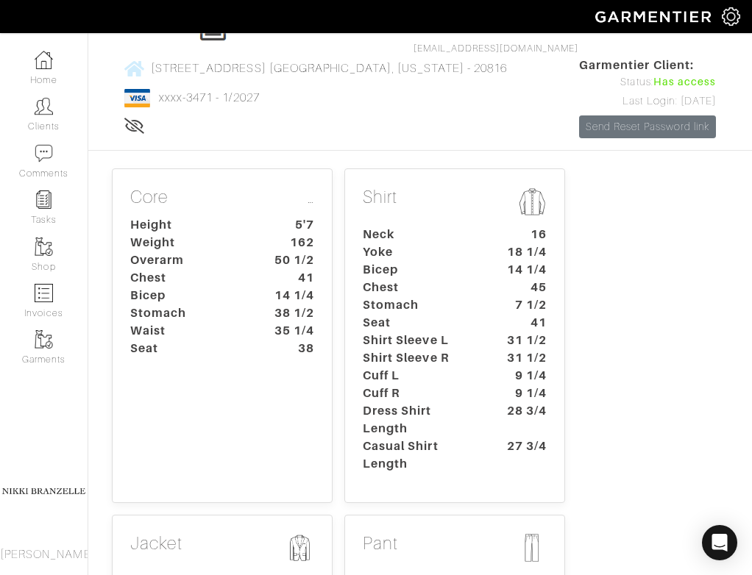
scroll to position [124, 0]
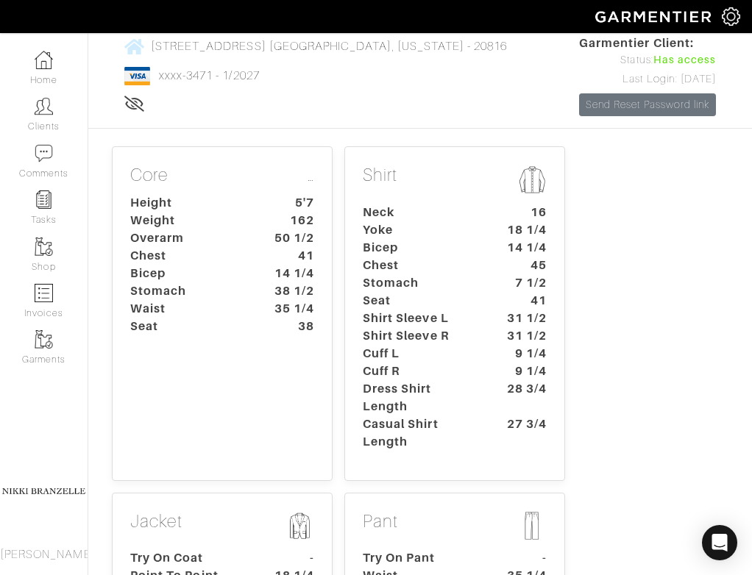
click at [436, 292] on dt "Stomach" at bounding box center [421, 283] width 138 height 18
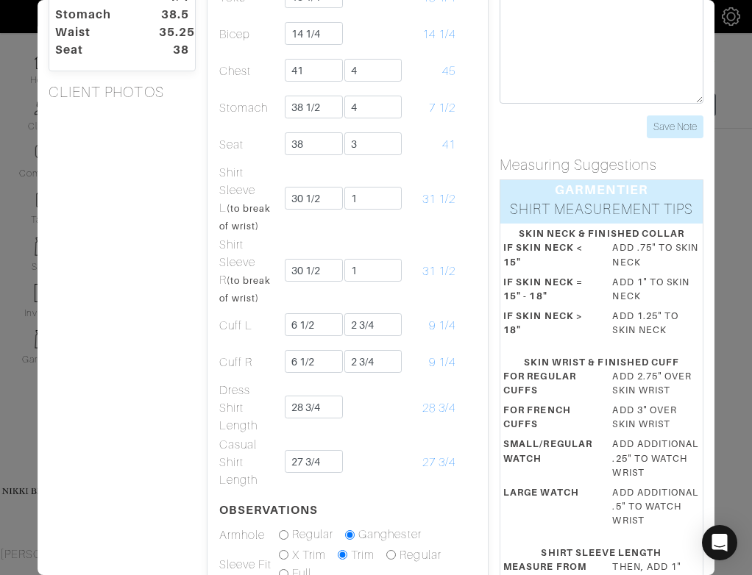
scroll to position [214, 0]
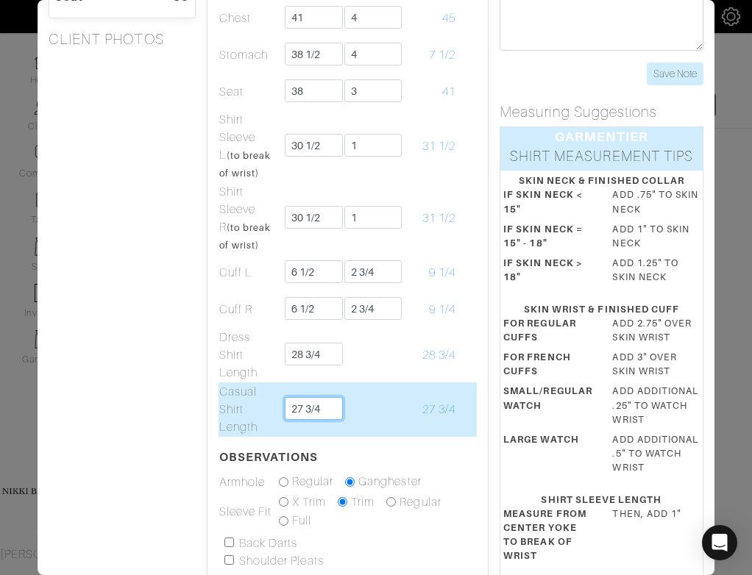
click at [303, 406] on input "27 3/4" at bounding box center [314, 408] width 58 height 23
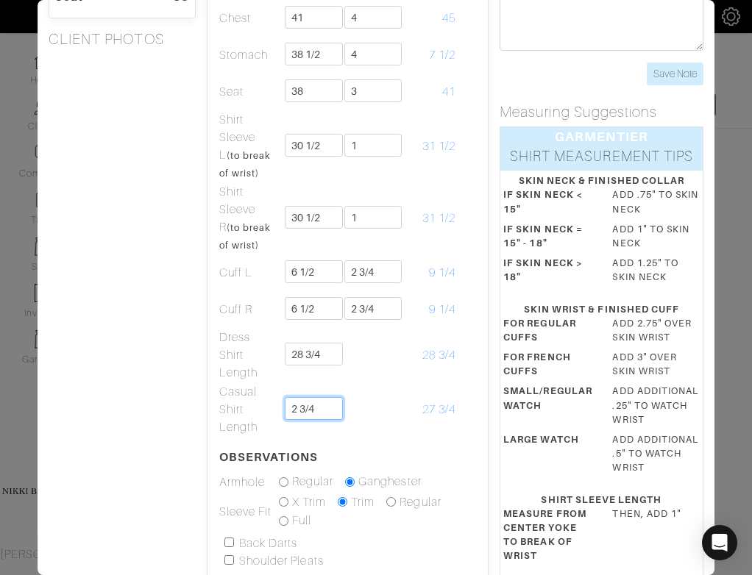
type input "27 3/4"
click at [137, 444] on div "Height 5'7 Weight 162 Overarm 50.5 Chest 41 Bicep 14 1/4 Stomach 38.5 Waist 35.…" at bounding box center [122, 353] width 169 height 1026
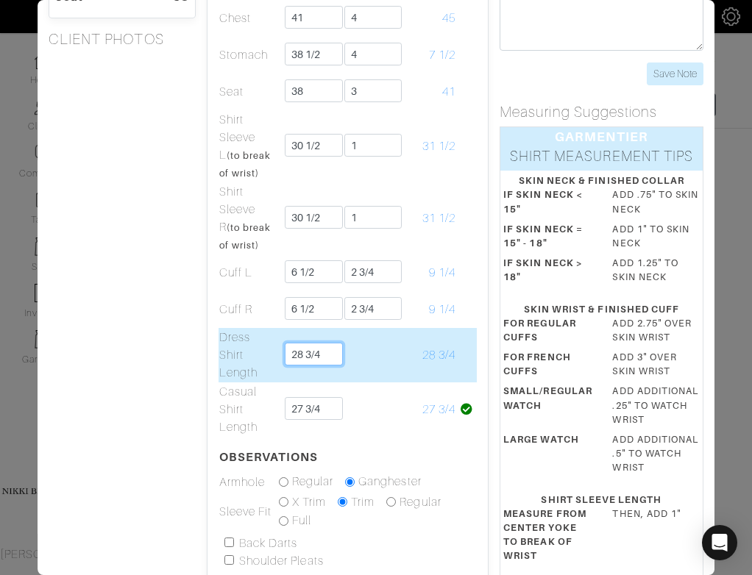
click at [304, 355] on input "28 3/4" at bounding box center [314, 354] width 58 height 23
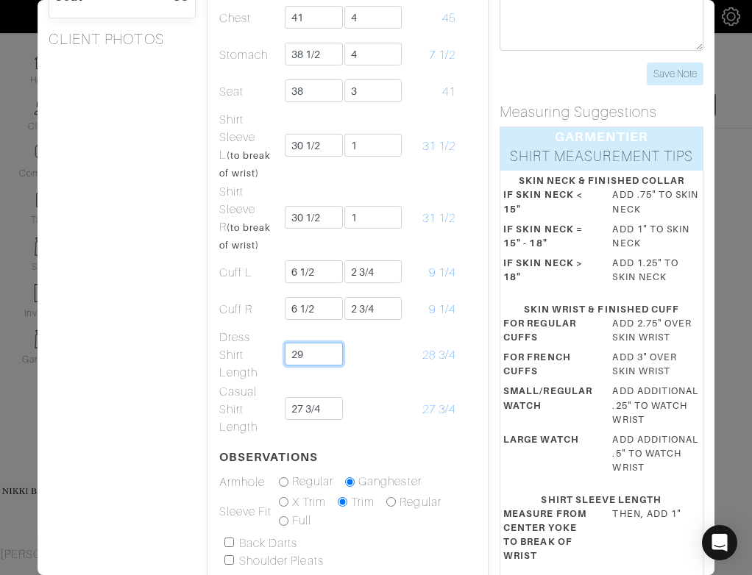
type input "29"
click at [99, 374] on div "Height 5'7 Weight 162 Overarm 50.5 Chest 41 Bicep 14 1/4 Stomach 38.5 Waist 35.…" at bounding box center [122, 353] width 169 height 1026
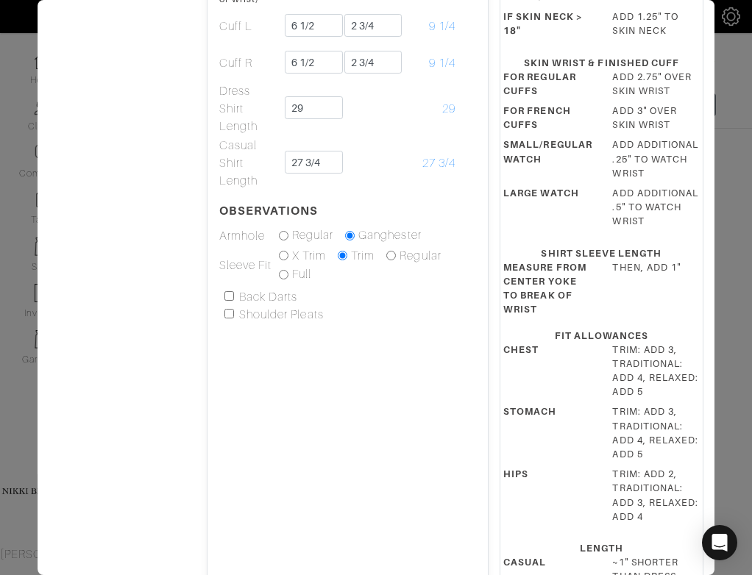
scroll to position [424, 0]
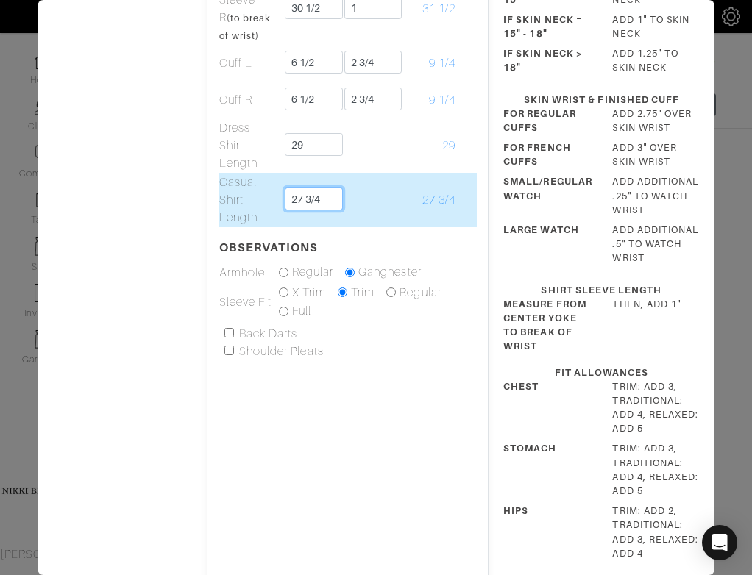
click at [313, 207] on input "27 3/4" at bounding box center [314, 199] width 58 height 23
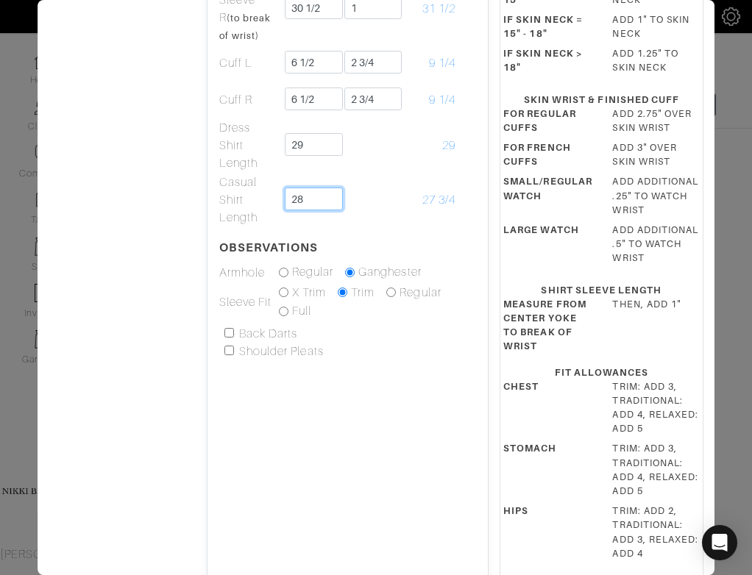
type input "28"
click at [127, 240] on div "Height 5'7 Weight 162 Overarm 50.5 Chest 41 Bicep 14 1/4 Stomach 38.5 Waist 35.…" at bounding box center [122, 144] width 169 height 1026
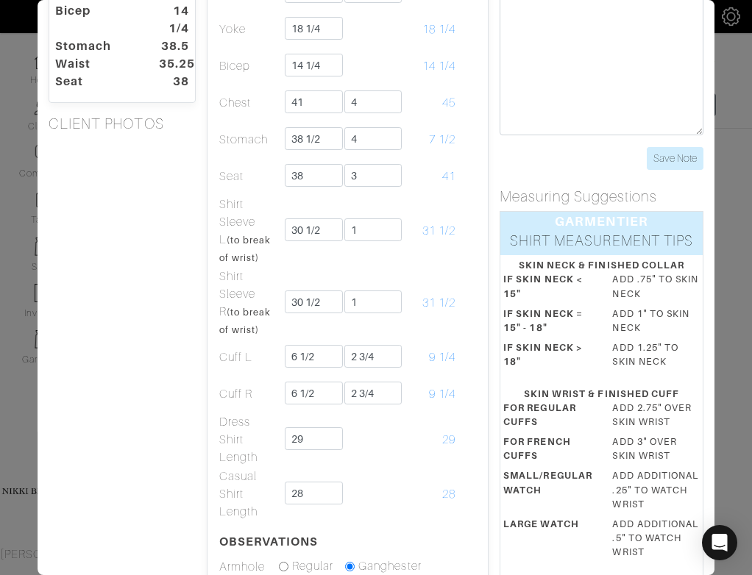
scroll to position [129, 0]
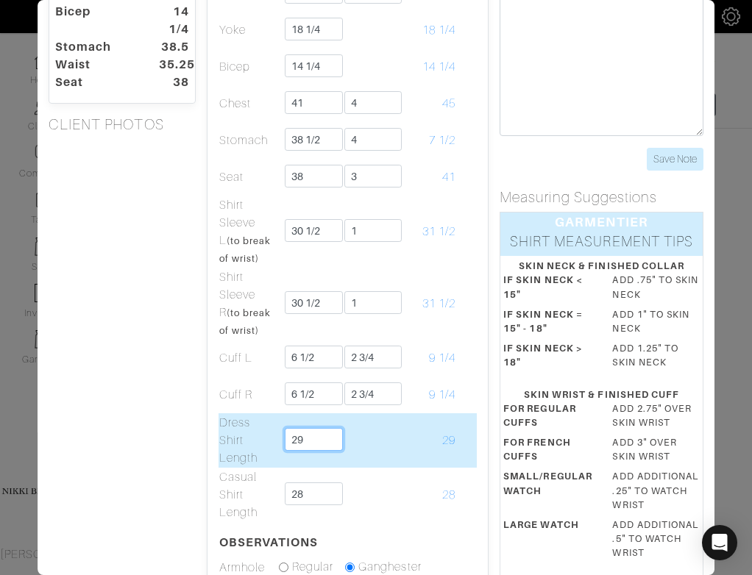
click at [326, 445] on input "29" at bounding box center [314, 439] width 58 height 23
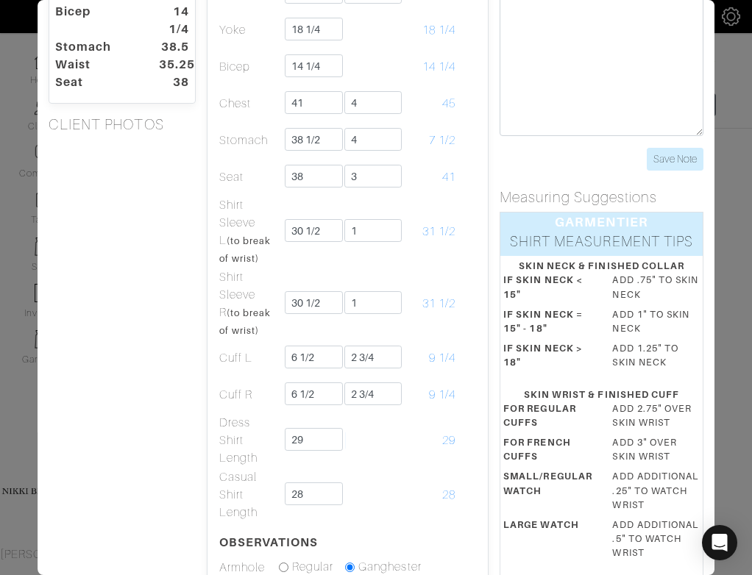
click at [153, 527] on div "Height 5'7 Weight 162 Overarm 50.5 Chest 41 Bicep 14 1/4 Stomach 38.5 Waist 35.…" at bounding box center [122, 439] width 169 height 1026
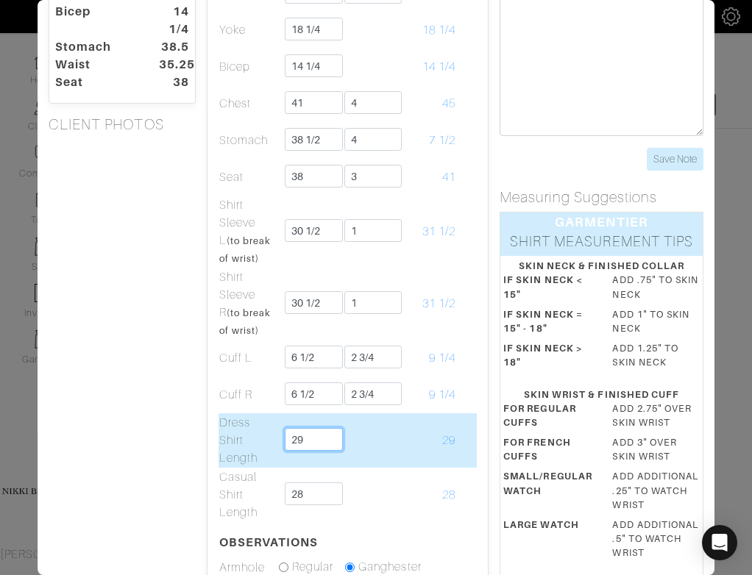
click at [316, 436] on input "29" at bounding box center [314, 439] width 58 height 23
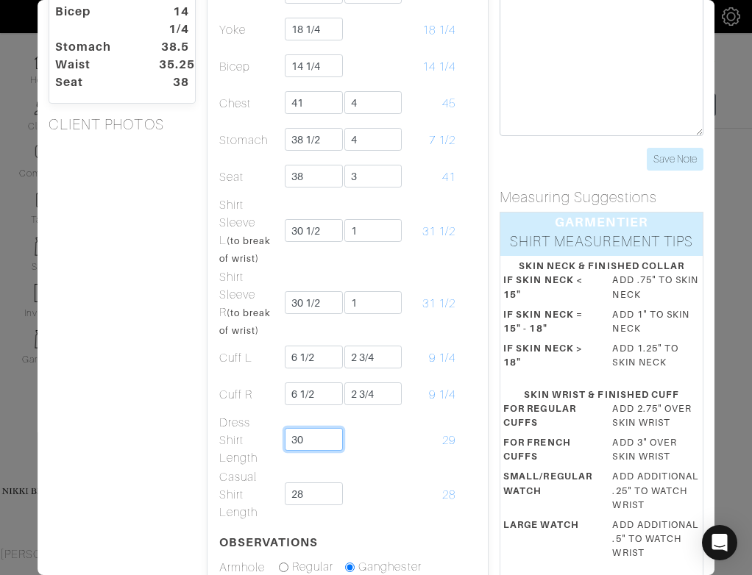
type input "30"
click at [140, 513] on div "Height 5'7 Weight 162 Overarm 50.5 Chest 41 Bicep 14 1/4 Stomach 38.5 Waist 35.…" at bounding box center [122, 439] width 169 height 1026
click at [135, 476] on div "Height 5'7 Weight 162 Overarm 50.5 Chest 41 Bicep 14 1/4 Stomach 38.5 Waist 35.…" at bounding box center [122, 439] width 169 height 1026
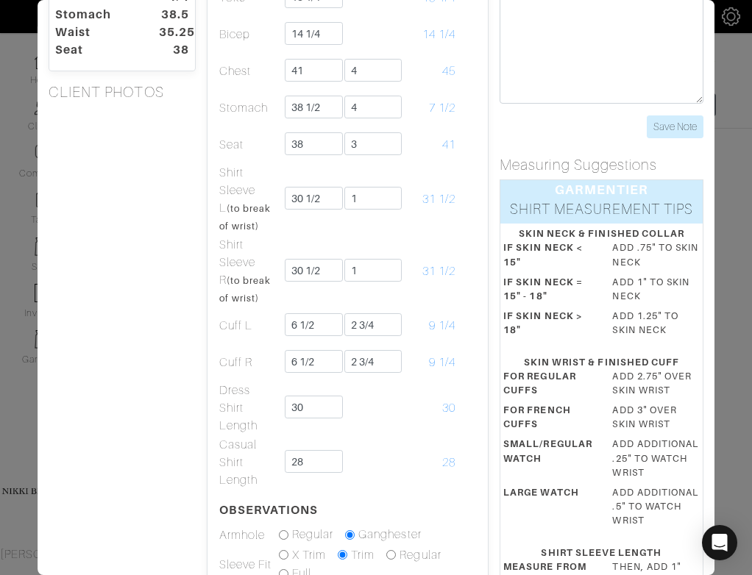
scroll to position [169, 0]
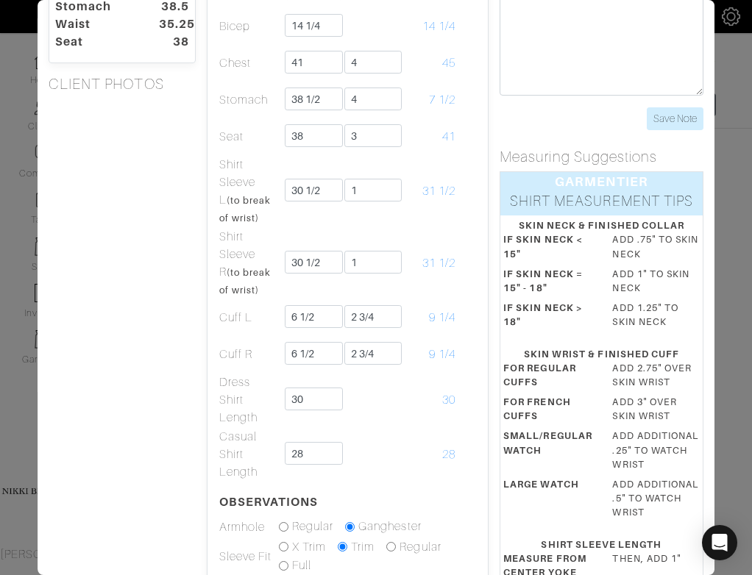
click at [135, 414] on div "Height 5'7 Weight 162 Overarm 50.5 Chest 41 Bicep 14 1/4 Stomach 38.5 Waist 35.…" at bounding box center [122, 398] width 169 height 1026
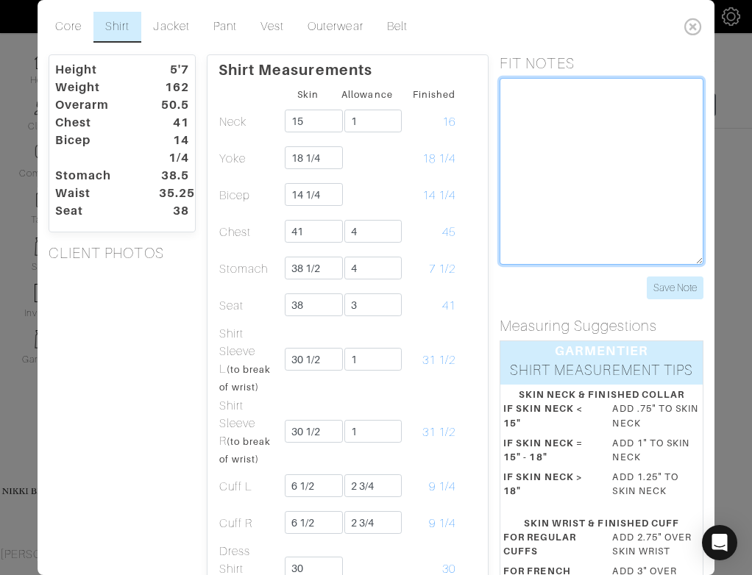
click at [560, 120] on textarea at bounding box center [602, 171] width 204 height 187
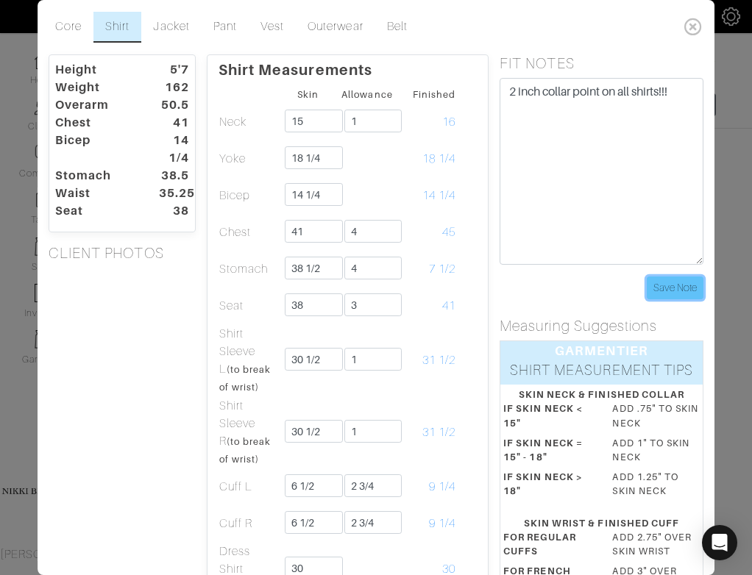
click at [679, 287] on input "Save Note" at bounding box center [675, 288] width 57 height 23
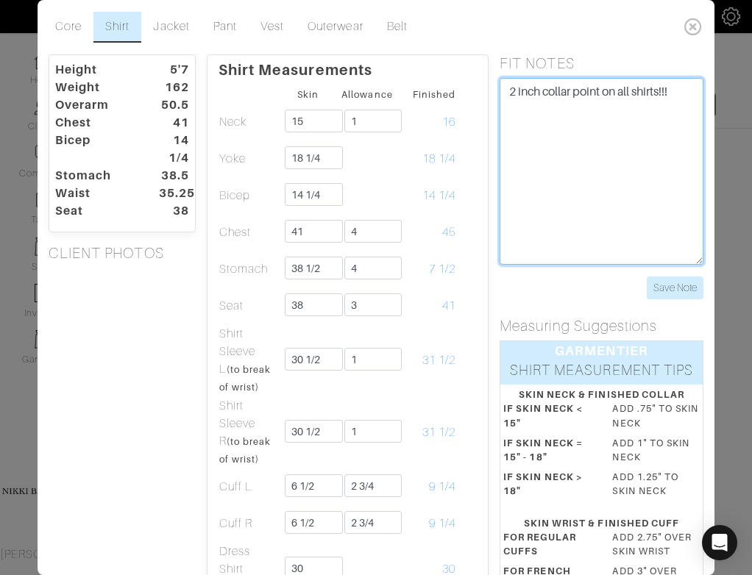
click at [511, 102] on textarea "2 inch collar point on all shirts!!!" at bounding box center [602, 171] width 204 height 187
click at [511, 95] on textarea "2 inch collar point on all shirts!!!" at bounding box center [602, 171] width 204 height 187
click at [543, 160] on textarea "***2 inch collar point on all shirts!!!" at bounding box center [602, 171] width 204 height 187
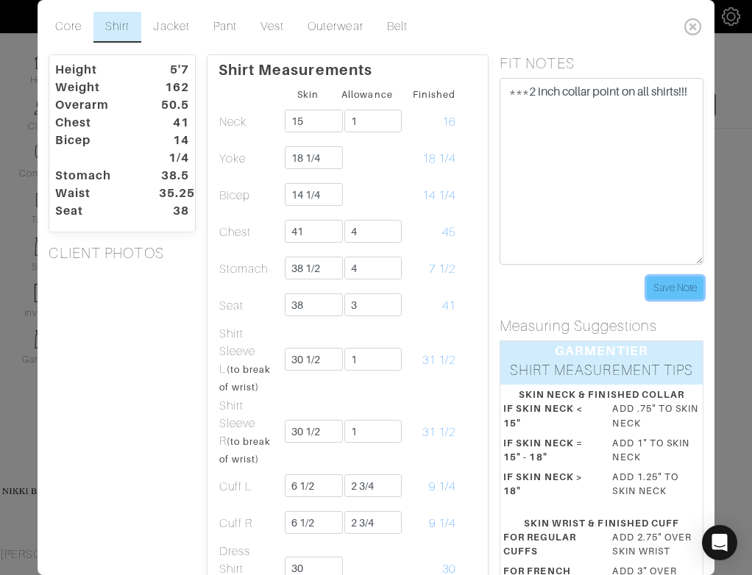
click at [693, 289] on input "Save Note" at bounding box center [675, 288] width 57 height 23
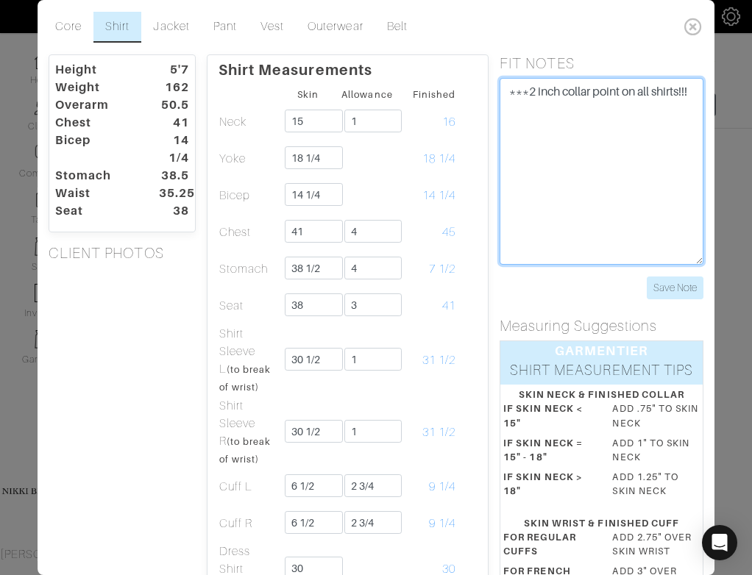
click at [574, 163] on textarea "***2 inch collar point on all shirts!!!" at bounding box center [602, 171] width 204 height 187
click at [525, 127] on textarea "***2 inch collar point on all shirts!!! #reverse button down collar on oxgfords" at bounding box center [602, 171] width 204 height 187
click at [517, 108] on textarea "***2 inch collar point on all shirts!!! #reverse button down collar on oxfords" at bounding box center [602, 171] width 204 height 187
click at [583, 150] on textarea "***2 inch collar point on all shirts!!! *reverse button down collar on oxfords" at bounding box center [602, 171] width 204 height 187
type textarea "***2 inch collar point on all shirts!!! *reverse button down collar on oxfords"
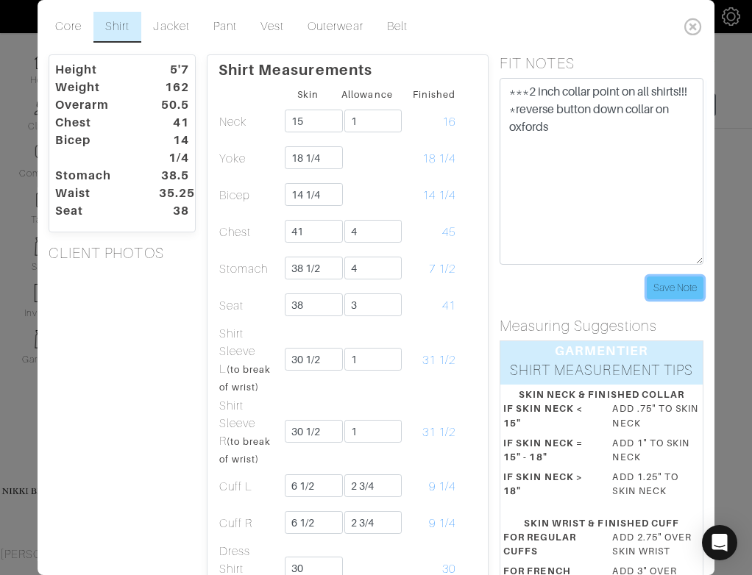
click at [670, 293] on input "Save Note" at bounding box center [675, 288] width 57 height 23
click at [702, 23] on icon at bounding box center [693, 26] width 30 height 29
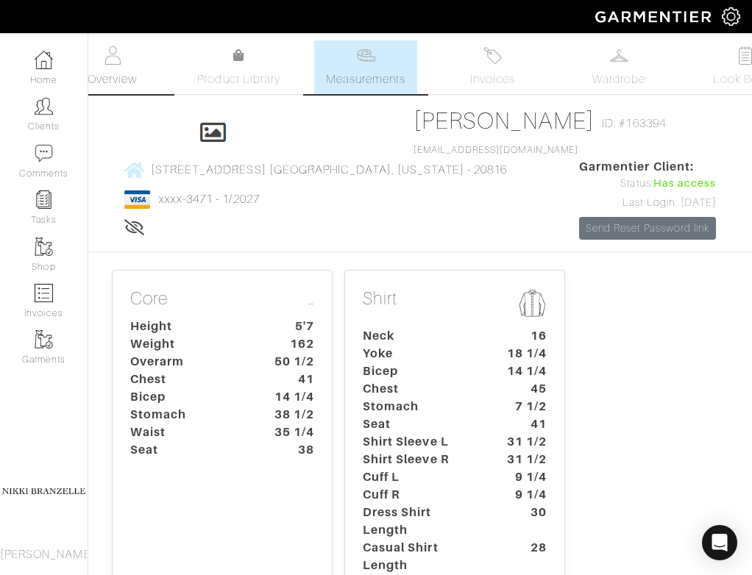
click at [127, 51] on link "Overview" at bounding box center [112, 67] width 103 height 54
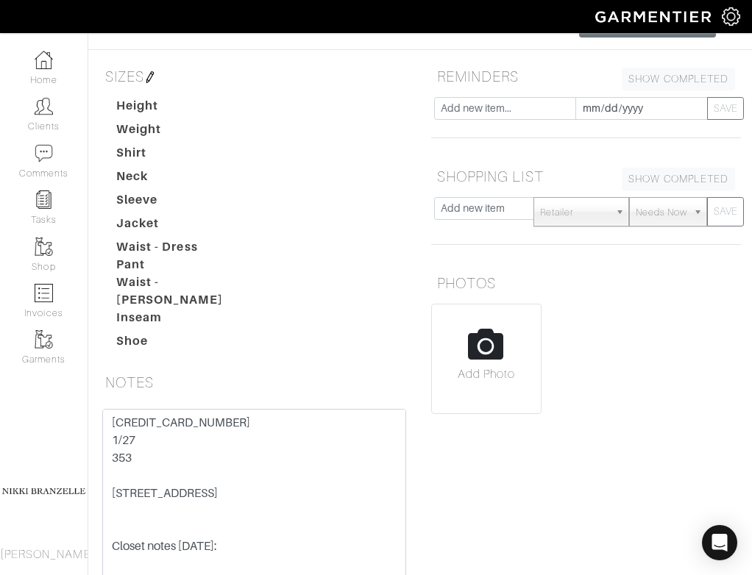
scroll to position [221, 0]
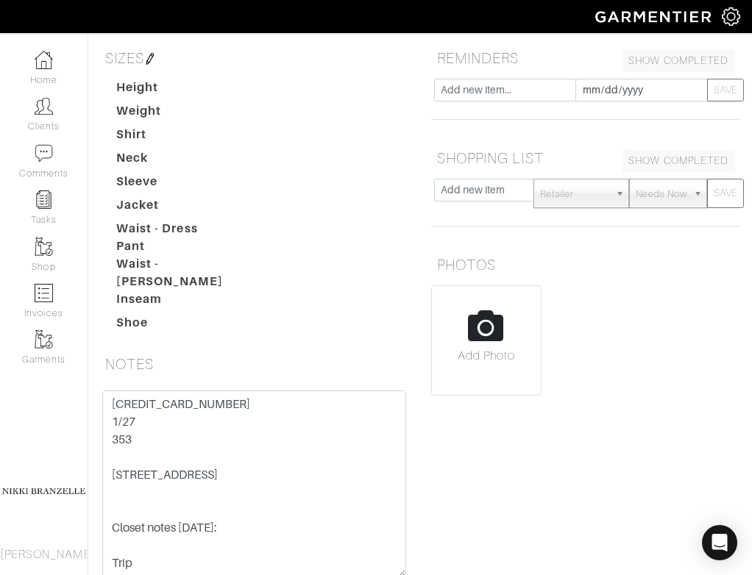
click at [156, 65] on img at bounding box center [150, 59] width 12 height 12
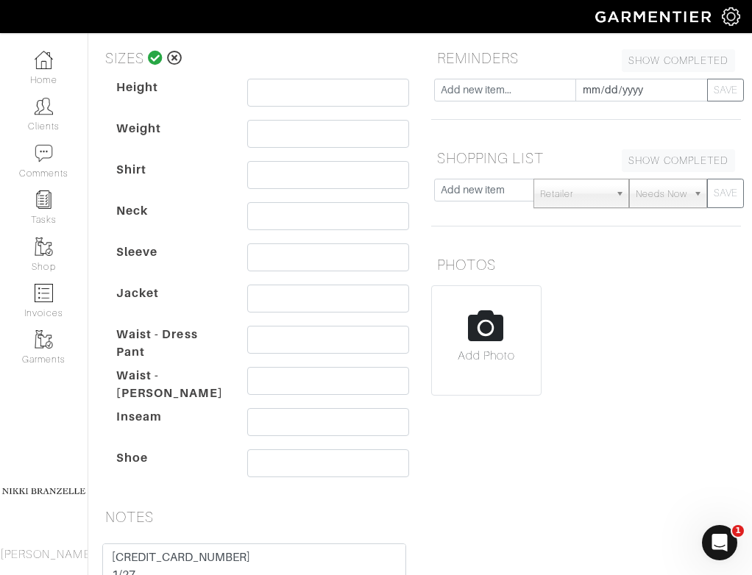
scroll to position [0, 0]
click at [277, 478] on input "text" at bounding box center [328, 464] width 162 height 28
type input "8.5 magnanni"
click at [152, 65] on icon at bounding box center [155, 58] width 15 height 15
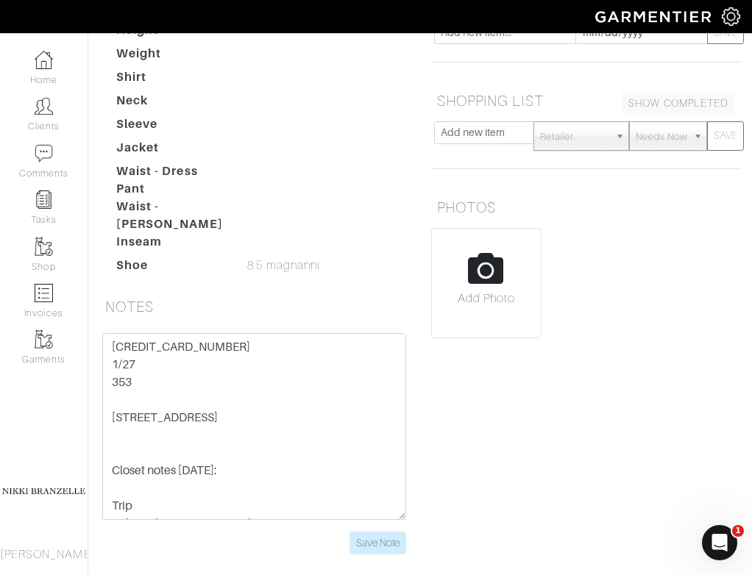
scroll to position [235, 0]
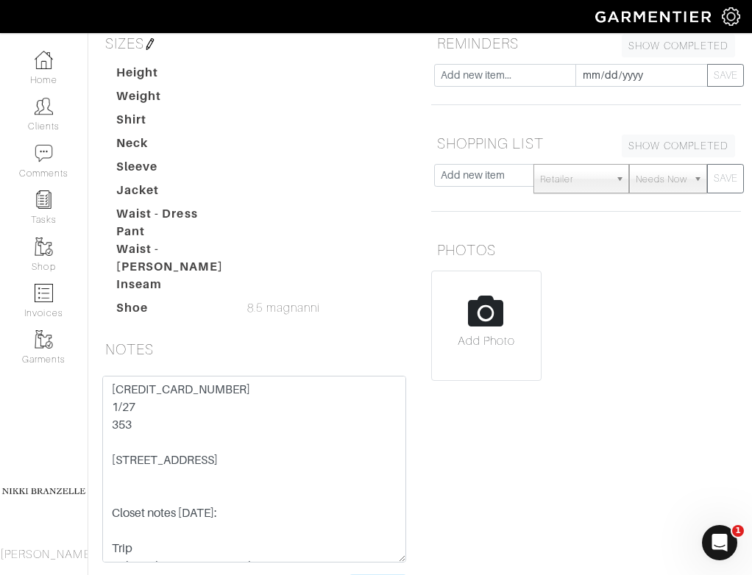
click at [347, 351] on h5 "NOTES" at bounding box center [254, 349] width 310 height 29
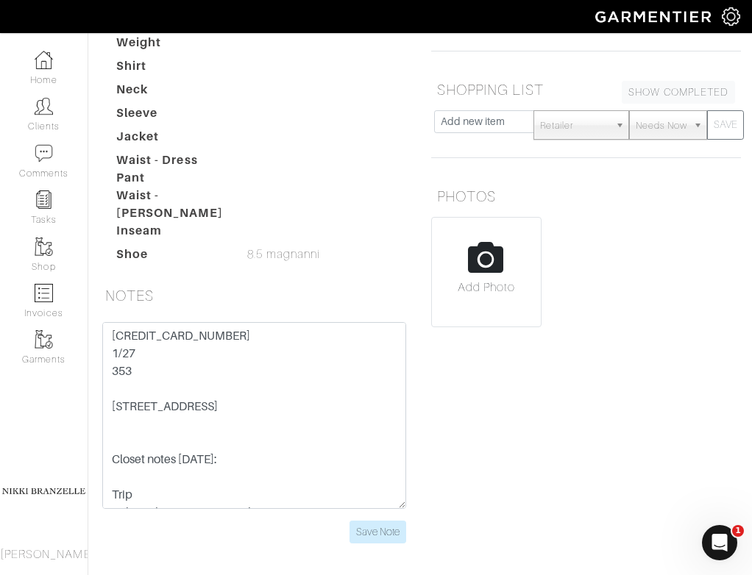
scroll to position [300, 0]
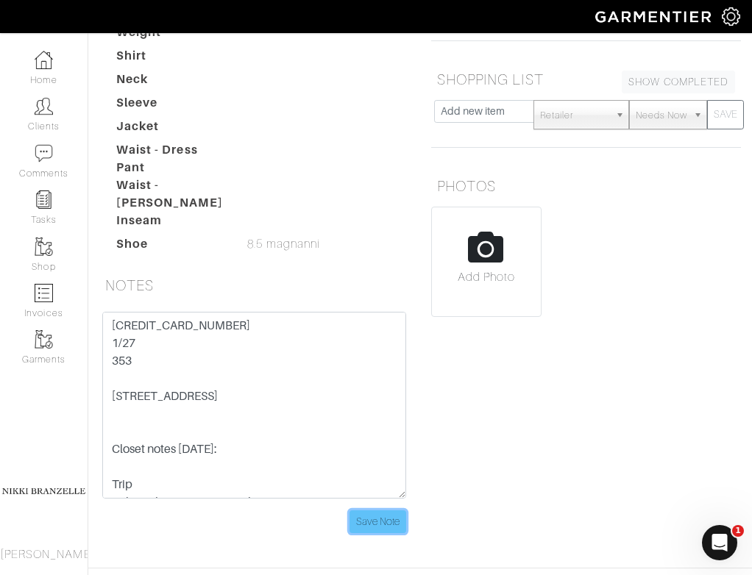
click at [383, 534] on input "Save Note" at bounding box center [378, 522] width 57 height 23
click at [384, 534] on input "Save Note" at bounding box center [378, 522] width 57 height 23
click at [420, 317] on div "PHOTOS Add Photo" at bounding box center [586, 244] width 332 height 146
